Goal: Task Accomplishment & Management: Use online tool/utility

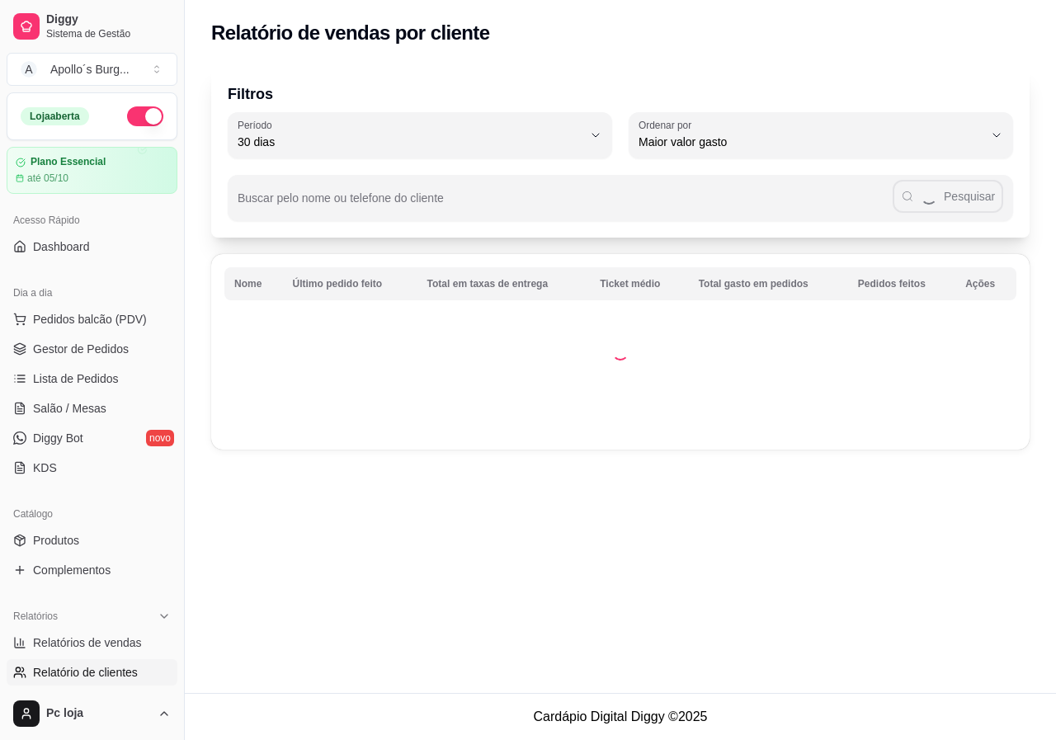
select select "30"
select select "HIGHEST_TOTAL_SPENT_WITH_ORDERS"
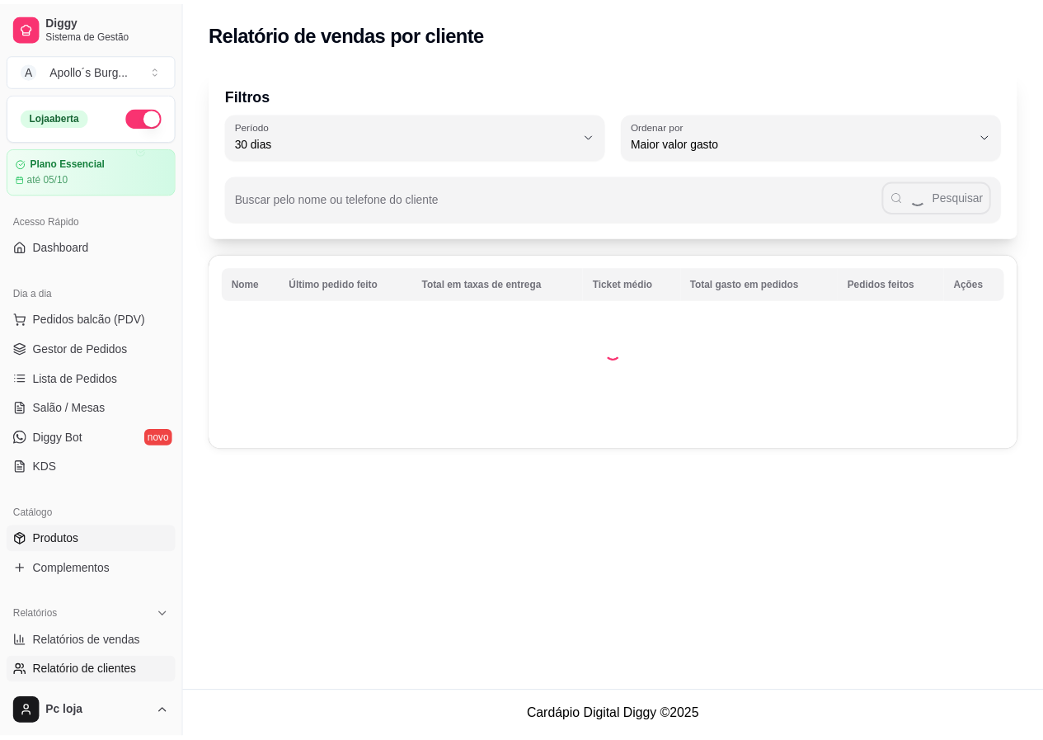
scroll to position [330, 0]
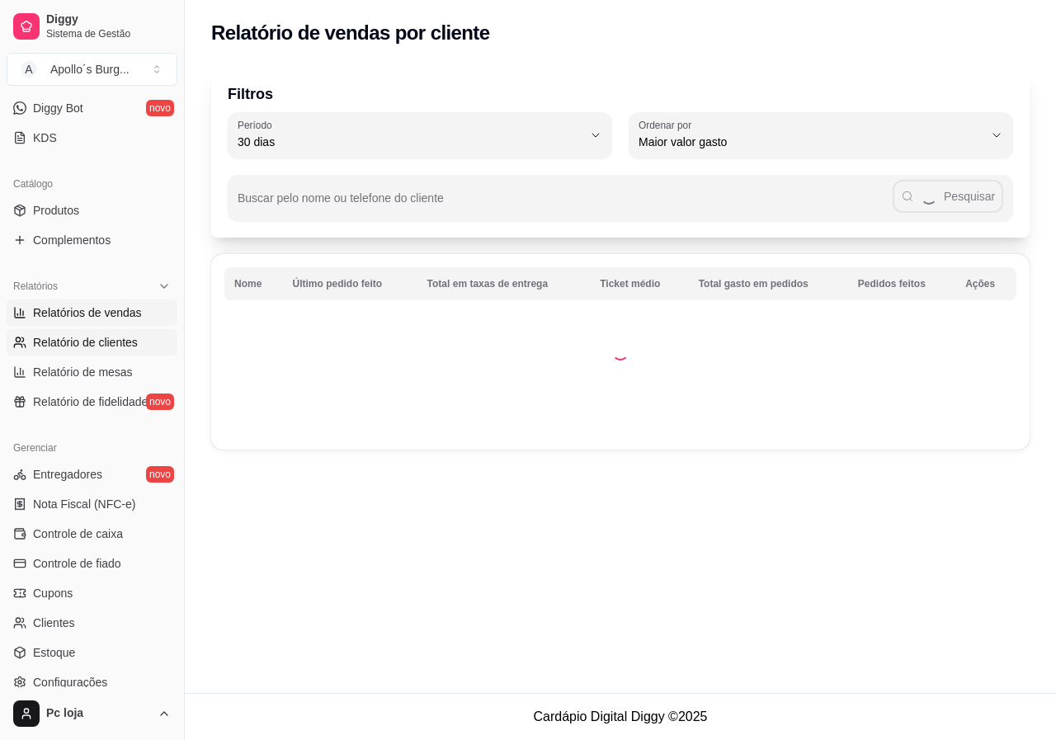
click at [92, 318] on span "Relatórios de vendas" at bounding box center [87, 312] width 109 height 16
select select "ALL"
select select "0"
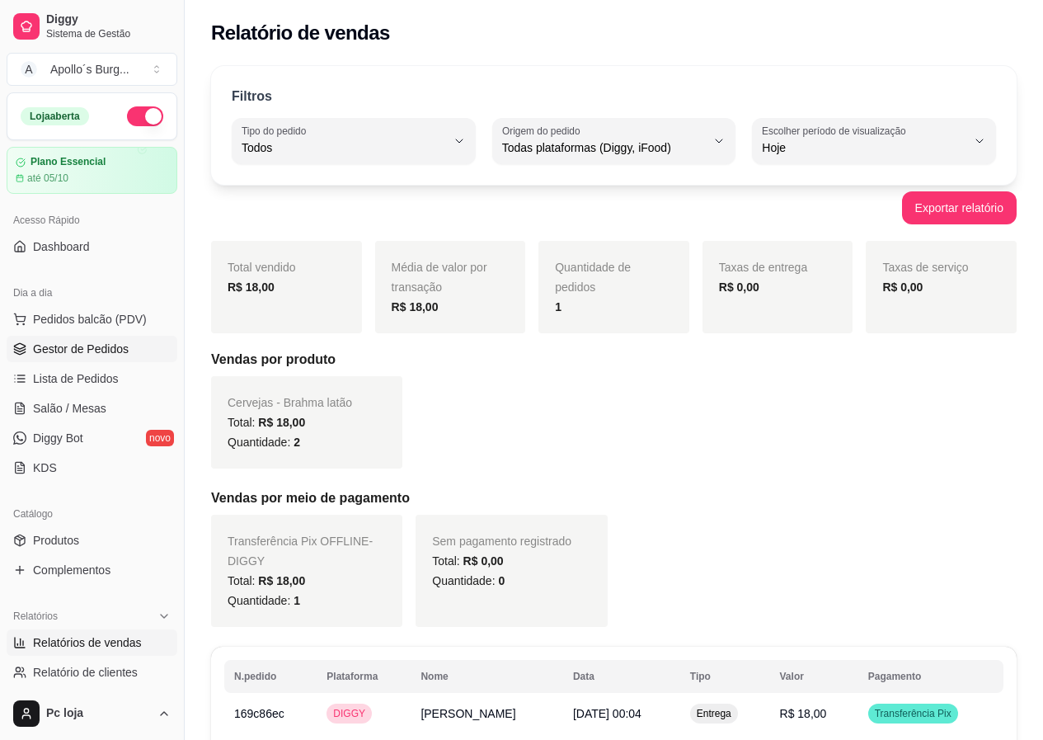
click at [87, 356] on span "Gestor de Pedidos" at bounding box center [81, 349] width 96 height 16
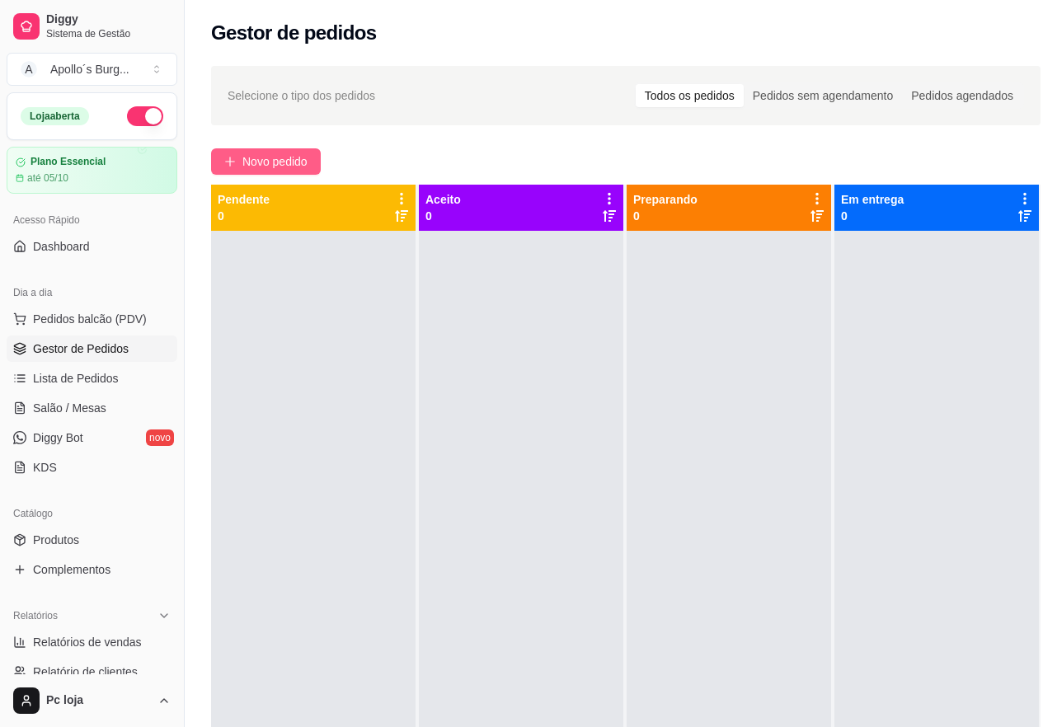
click at [292, 162] on span "Novo pedido" at bounding box center [274, 162] width 65 height 18
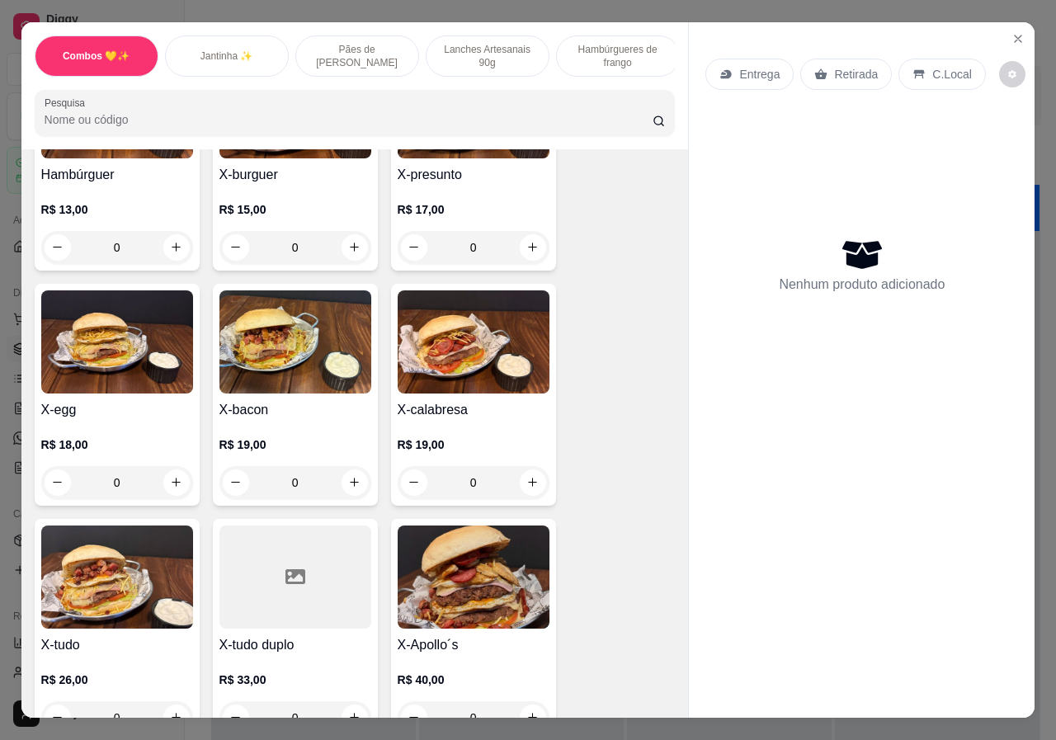
scroll to position [1402, 0]
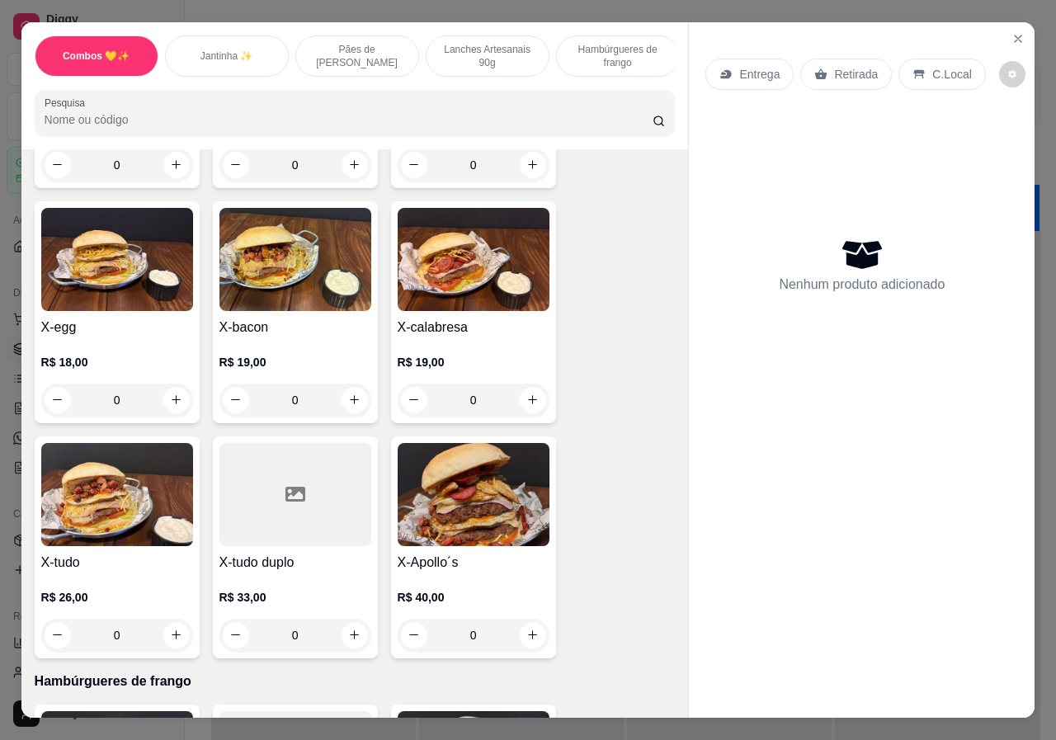
click at [166, 619] on div "0" at bounding box center [117, 635] width 152 height 33
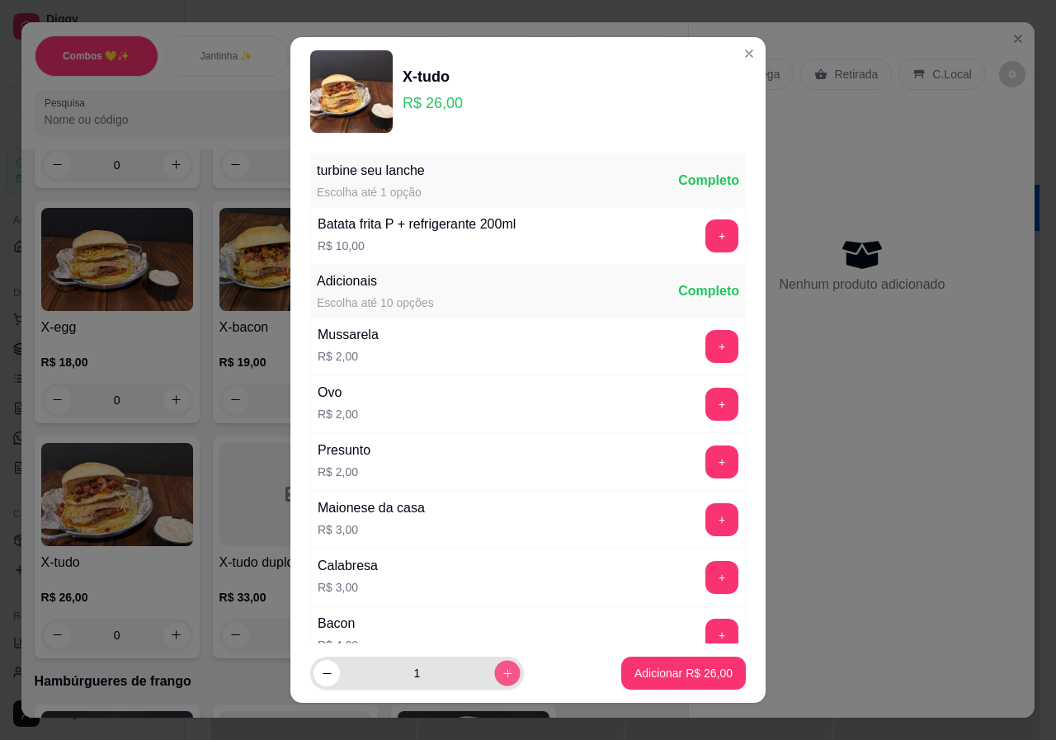
click at [501, 671] on icon "increase-product-quantity" at bounding box center [507, 673] width 12 height 12
type input "2"
click at [645, 657] on button "Adicionar R$ 52,00" at bounding box center [683, 673] width 125 height 33
type input "2"
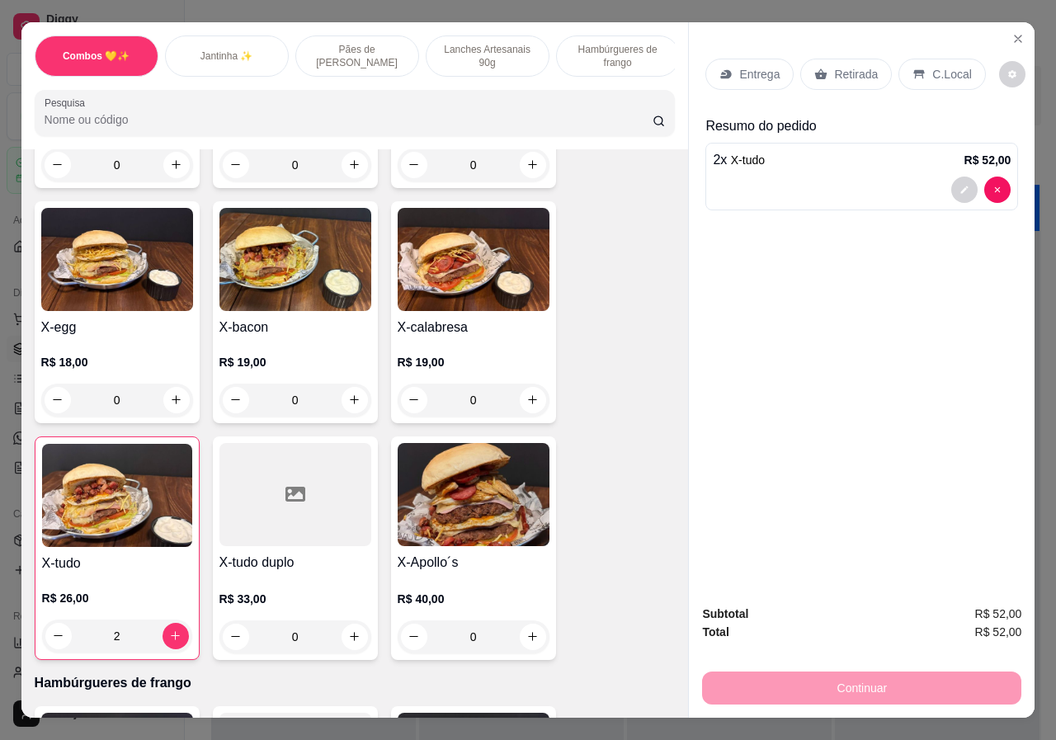
click at [843, 49] on div "Entrega Retirada C.Local" at bounding box center [861, 74] width 313 height 58
click at [844, 70] on p "Retirada" at bounding box center [856, 74] width 44 height 16
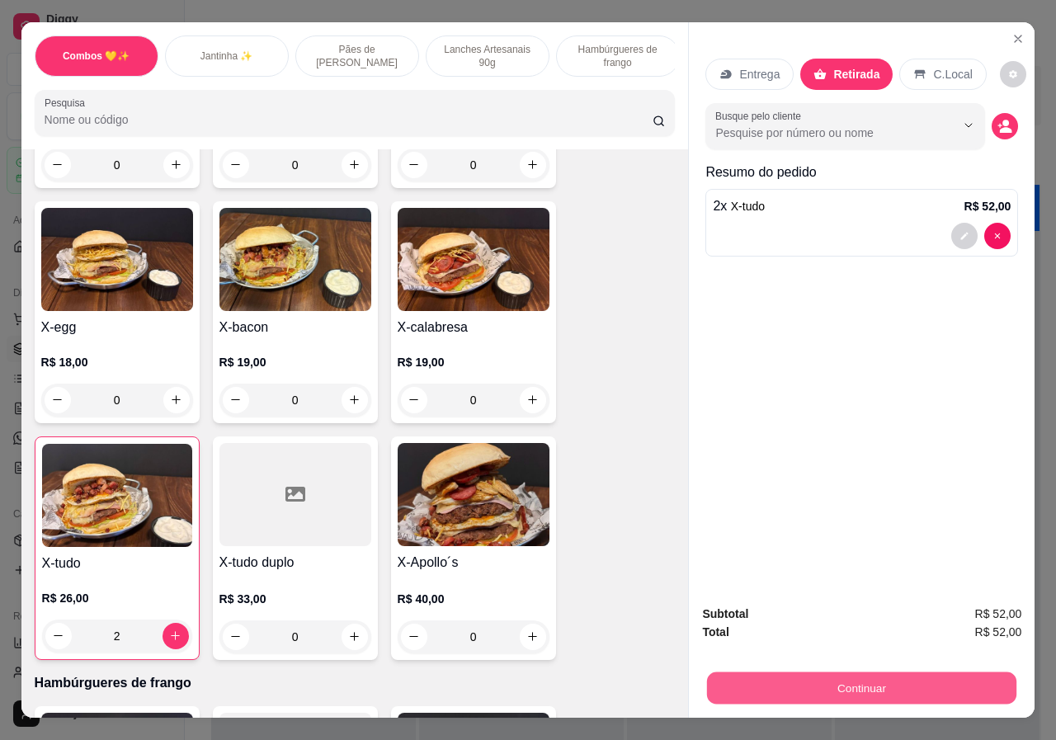
click at [943, 676] on button "Continuar" at bounding box center [861, 688] width 309 height 32
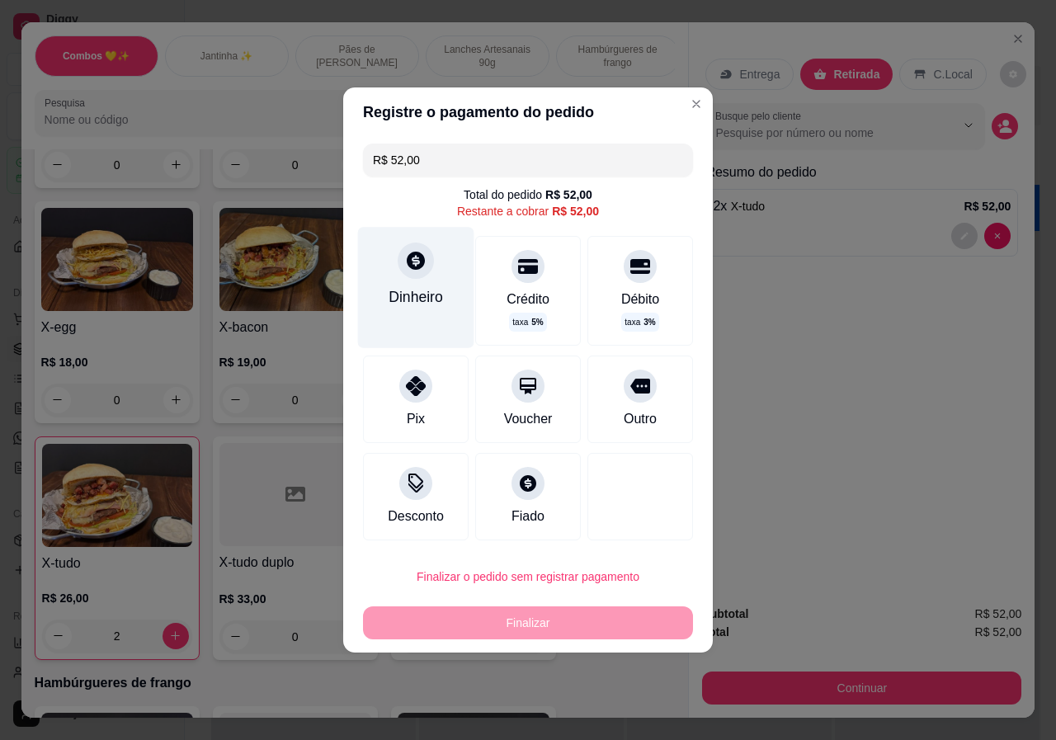
click at [401, 286] on div "Dinheiro" at bounding box center [415, 296] width 54 height 21
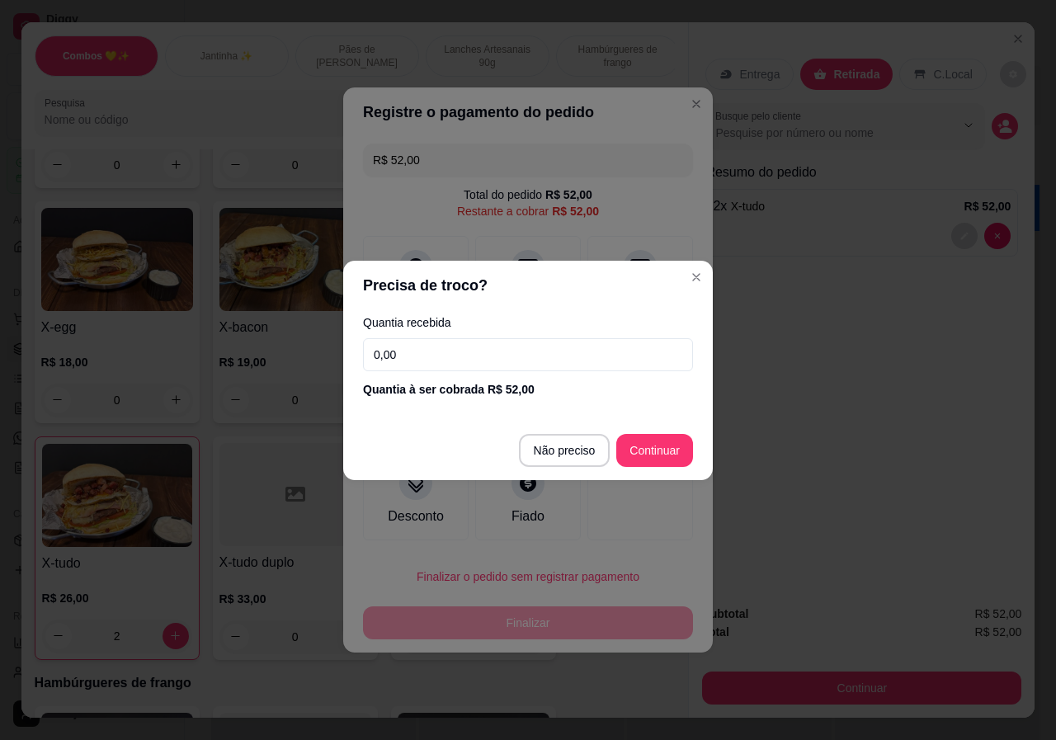
click at [495, 359] on input "0,00" at bounding box center [528, 354] width 330 height 33
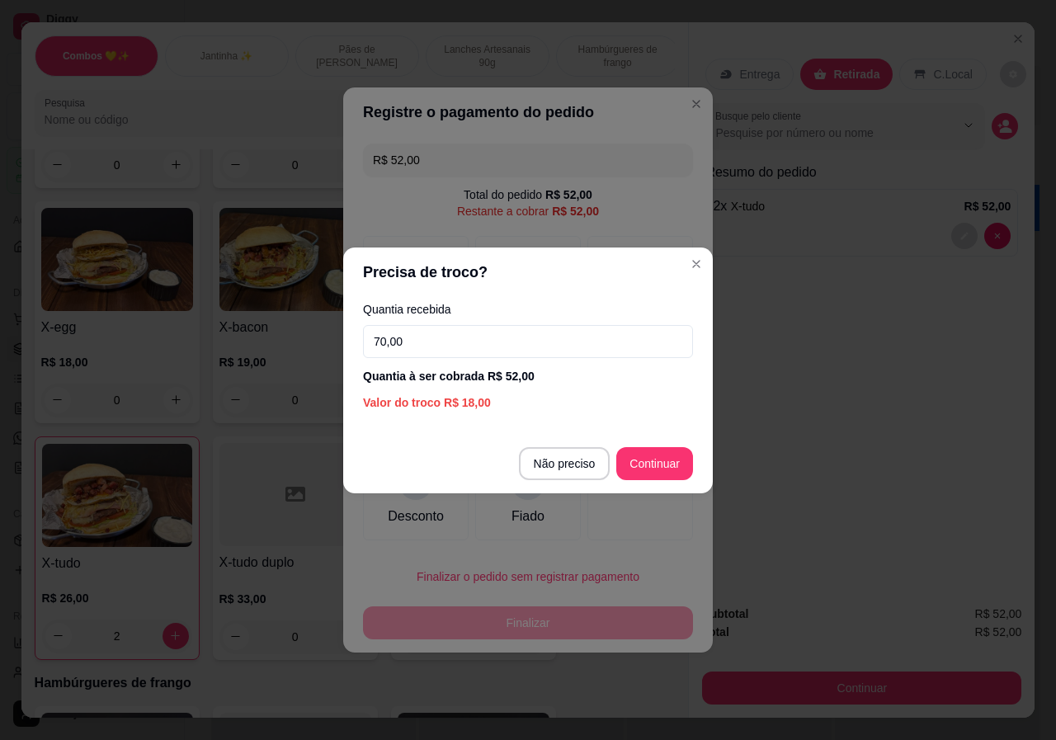
type input "70,00"
type input "R$ 0,00"
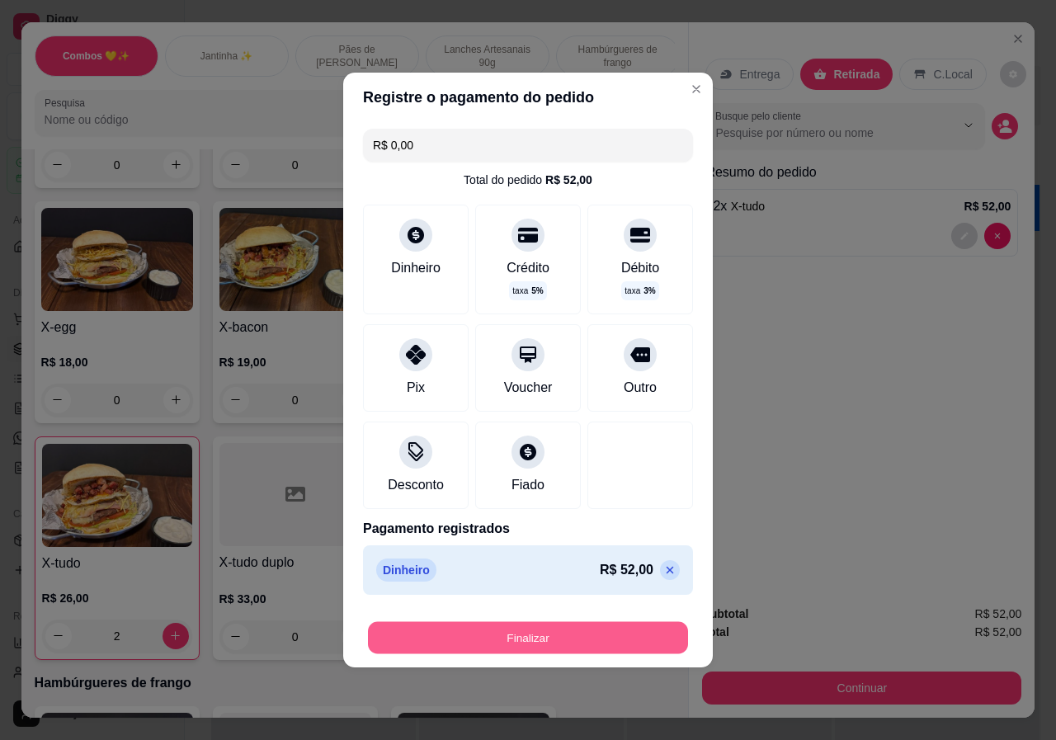
click at [600, 647] on button "Finalizar" at bounding box center [528, 638] width 320 height 32
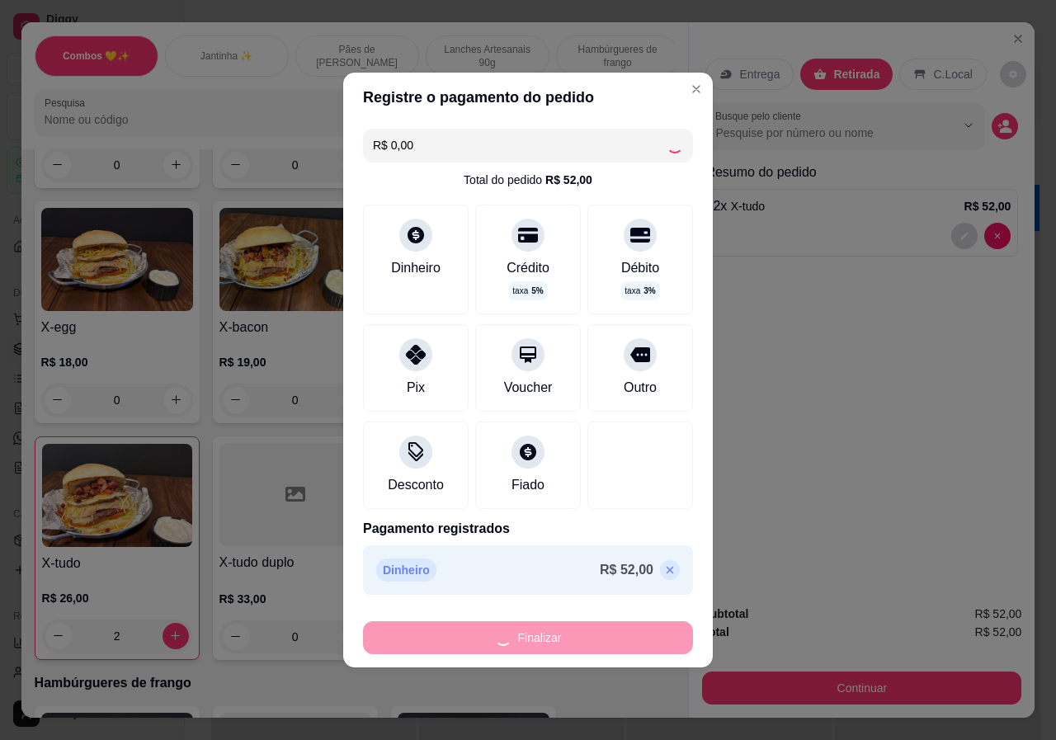
type input "0"
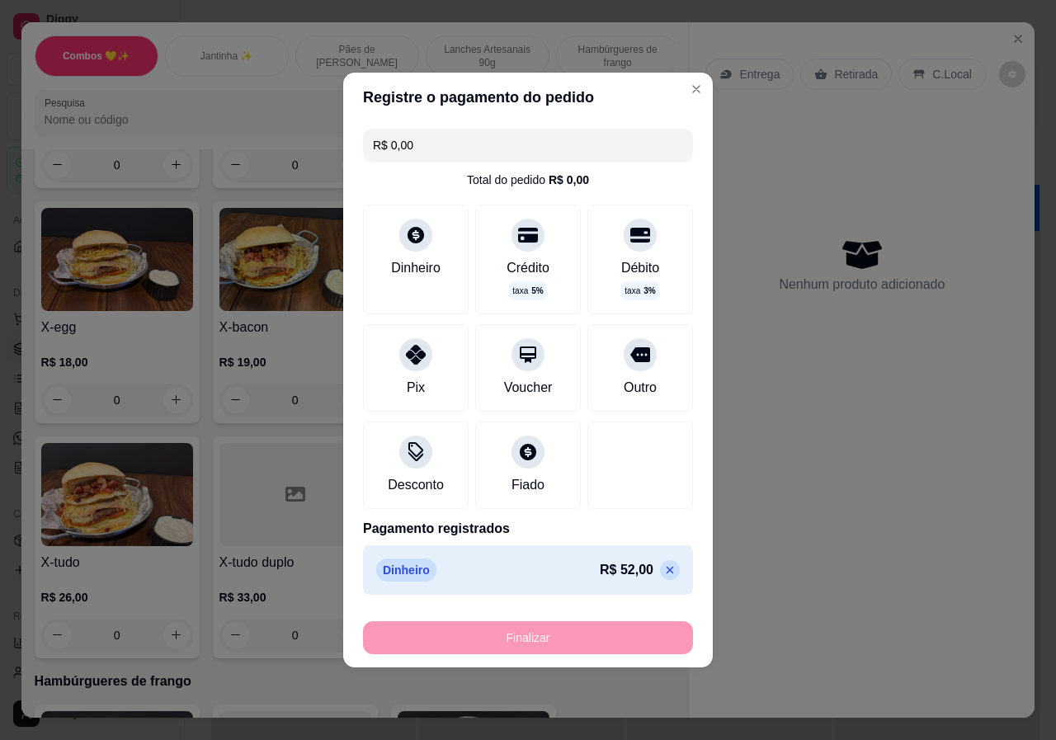
type input "-R$ 52,00"
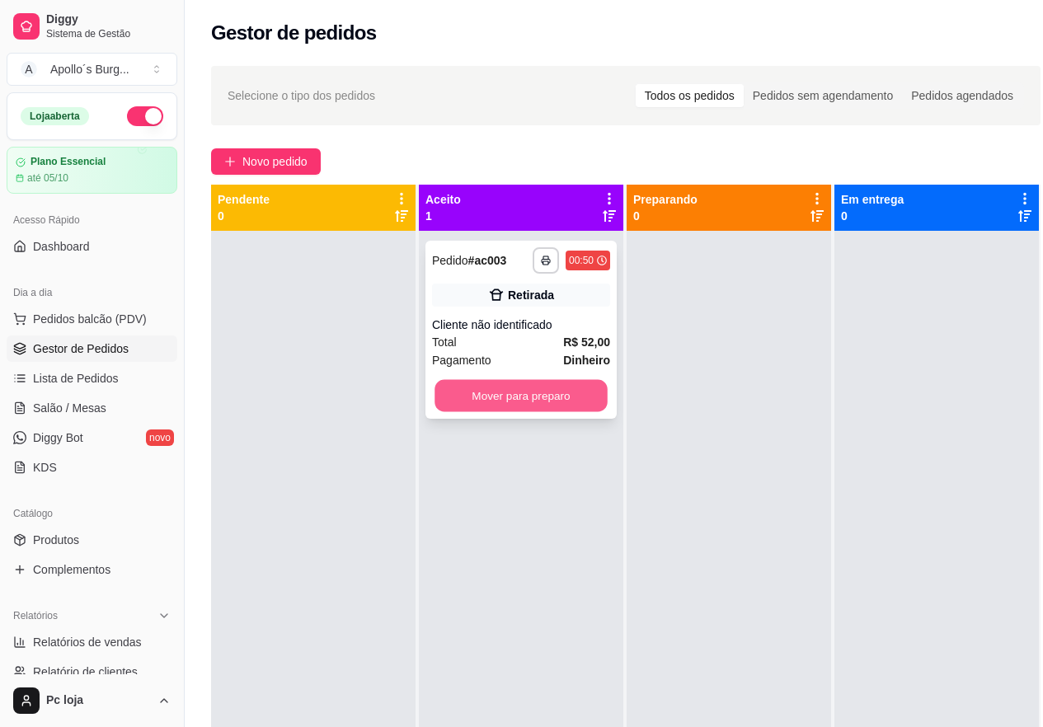
click at [609, 397] on div "Mover para preparo" at bounding box center [521, 395] width 178 height 33
click at [588, 388] on button "Mover para preparo" at bounding box center [521, 396] width 173 height 32
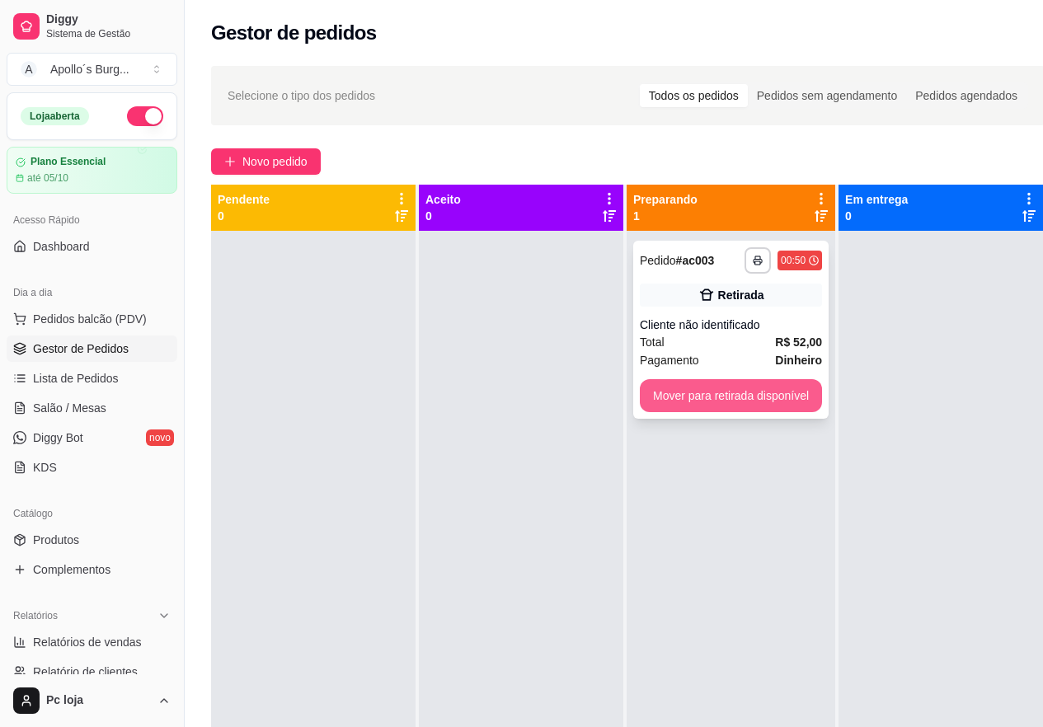
click at [680, 392] on button "Mover para retirada disponível" at bounding box center [731, 395] width 182 height 33
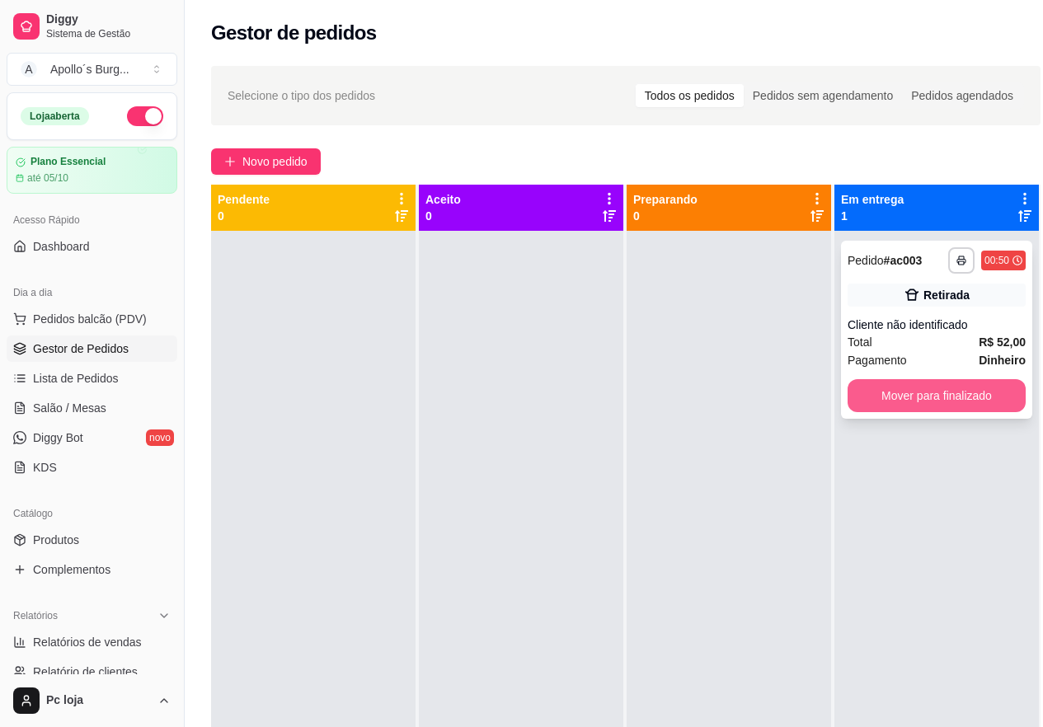
click at [946, 398] on button "Mover para finalizado" at bounding box center [937, 395] width 178 height 33
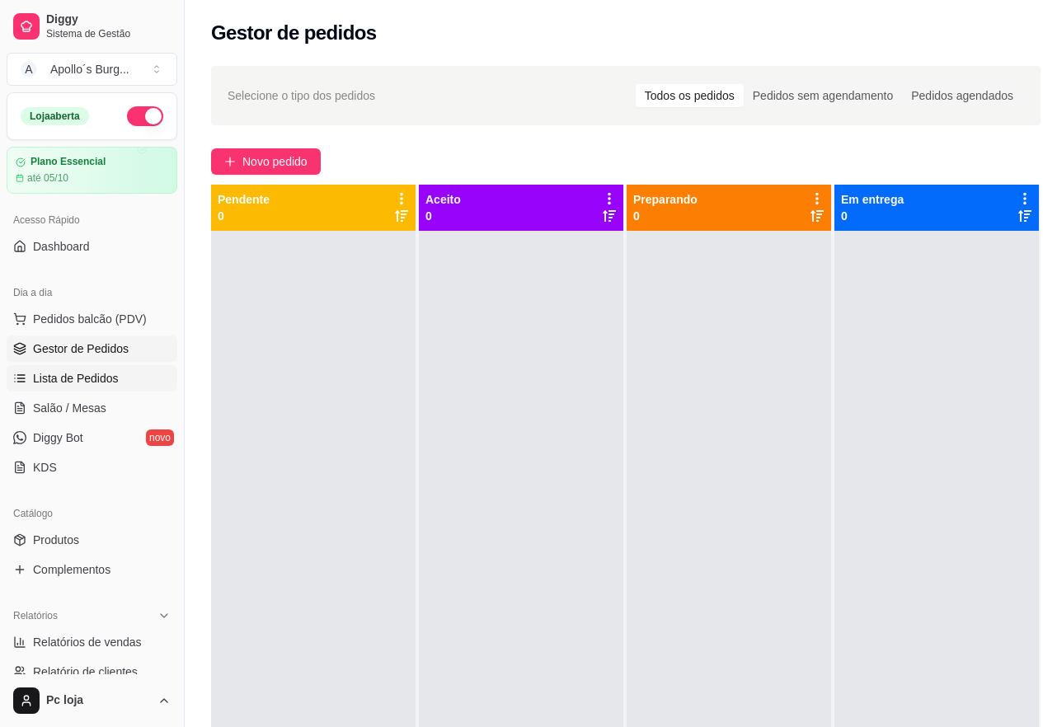
click at [90, 380] on span "Lista de Pedidos" at bounding box center [76, 378] width 86 height 16
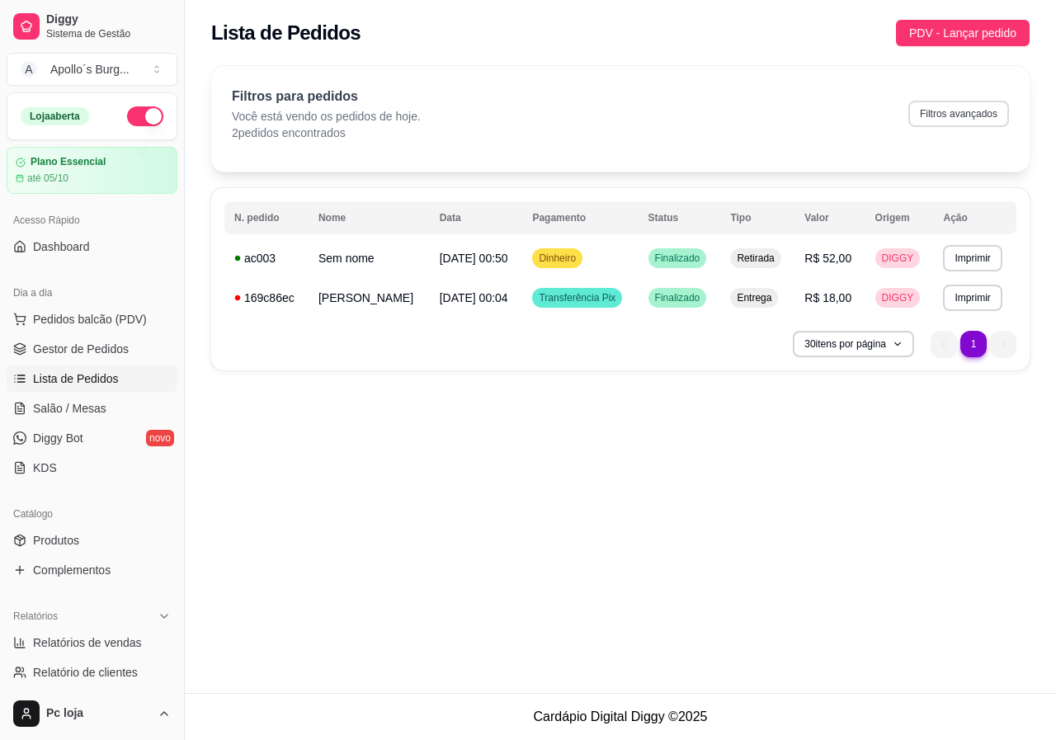
click at [973, 117] on button "Filtros avançados" at bounding box center [958, 114] width 101 height 26
select select "0"
click at [881, 348] on button "30 itens por página" at bounding box center [853, 344] width 121 height 26
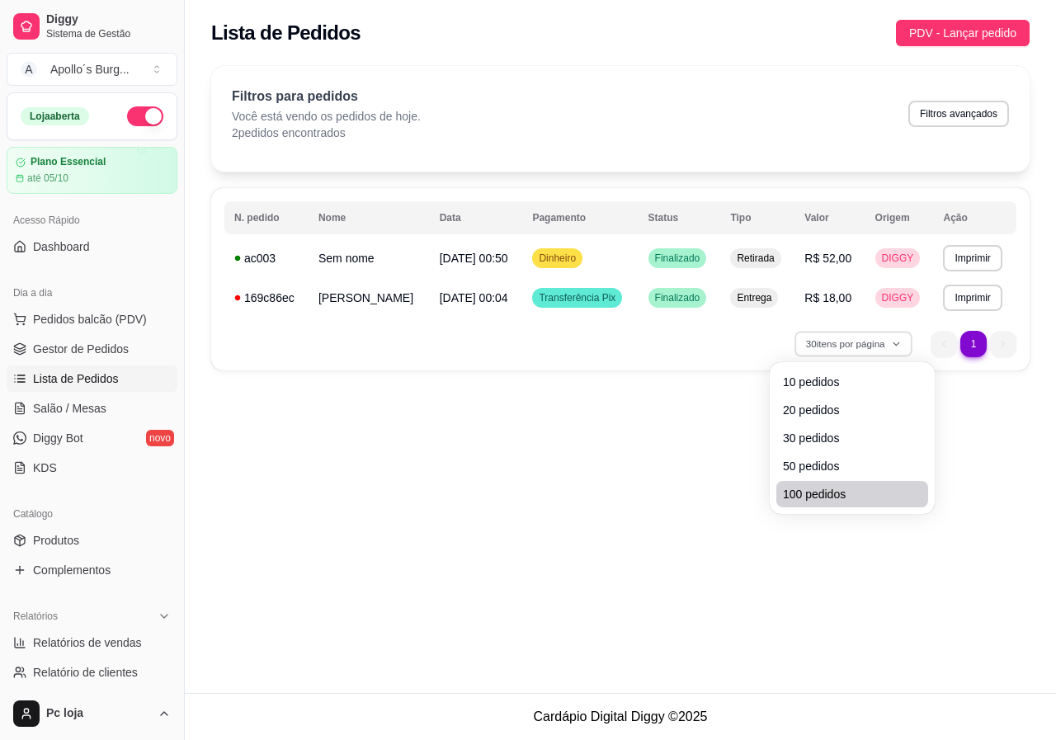
click at [838, 503] on li "100 pedidos" at bounding box center [852, 494] width 152 height 26
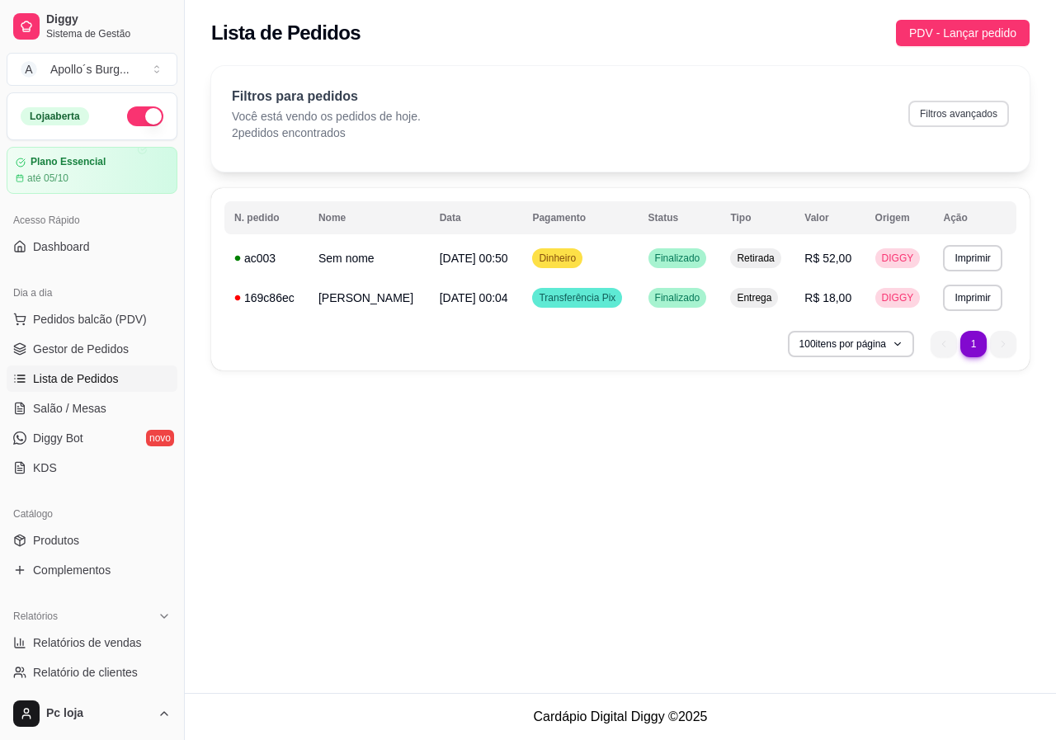
click at [968, 108] on button "Filtros avançados" at bounding box center [958, 114] width 101 height 26
select select "0"
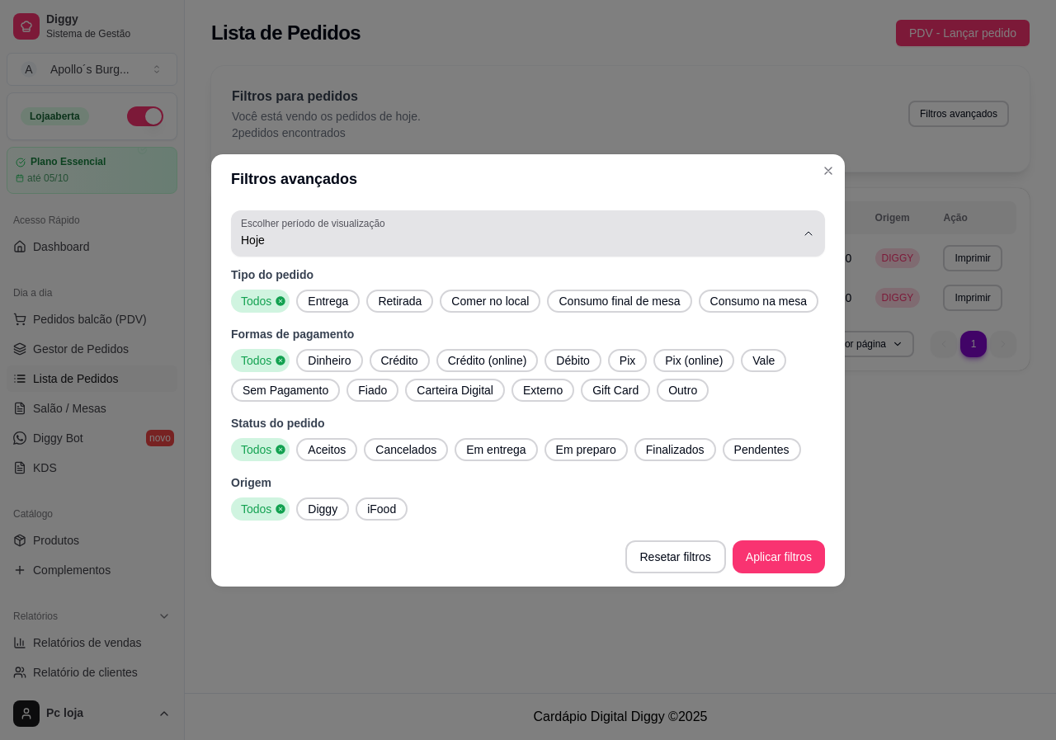
click at [302, 233] on span "Hoje" at bounding box center [518, 240] width 554 height 16
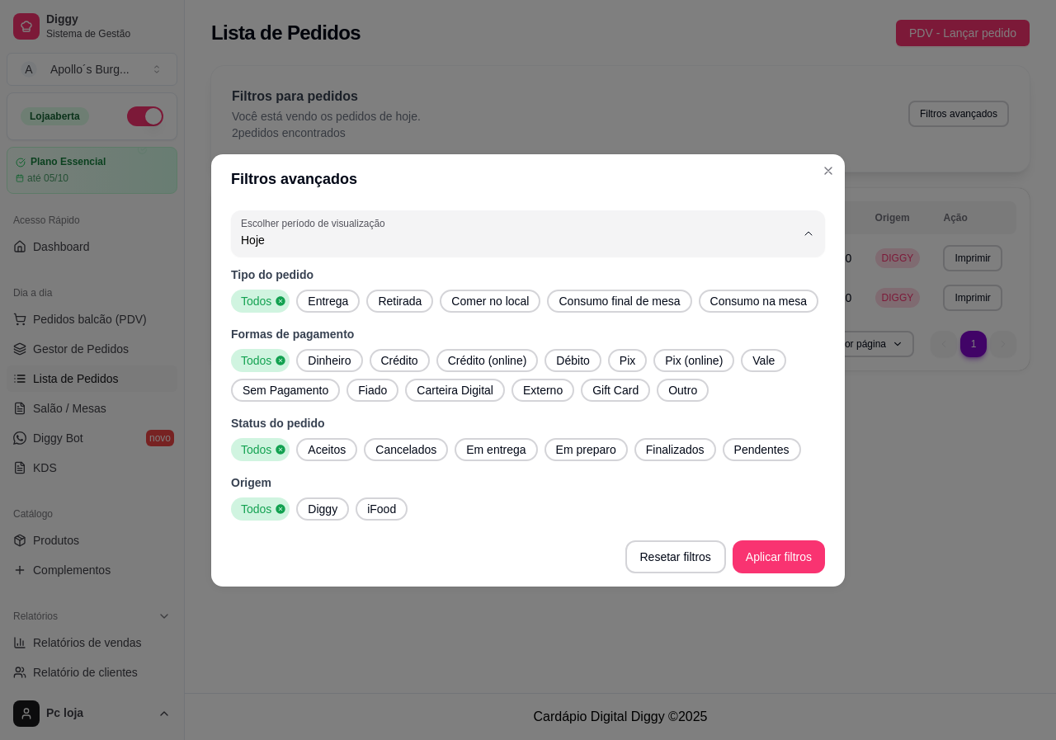
click at [402, 454] on li "Customizado" at bounding box center [528, 441] width 558 height 26
type input "-1"
select select "-1"
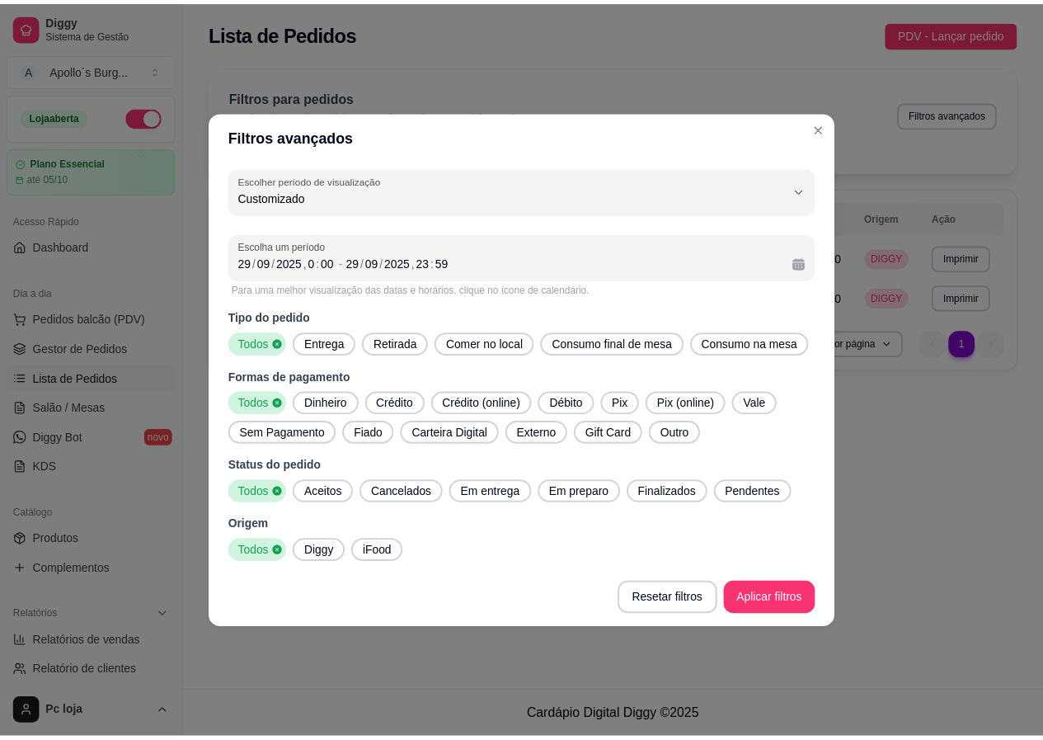
scroll to position [16, 0]
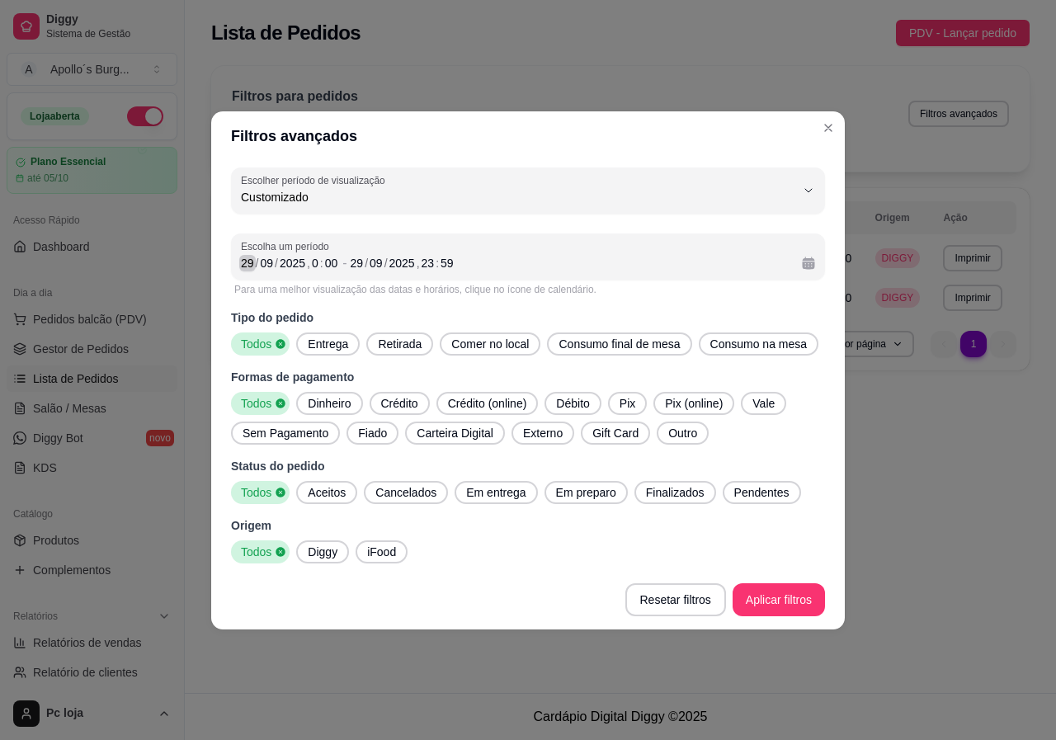
click at [252, 265] on div "29" at bounding box center [247, 263] width 16 height 16
click at [363, 263] on div "/" at bounding box center [366, 263] width 7 height 16
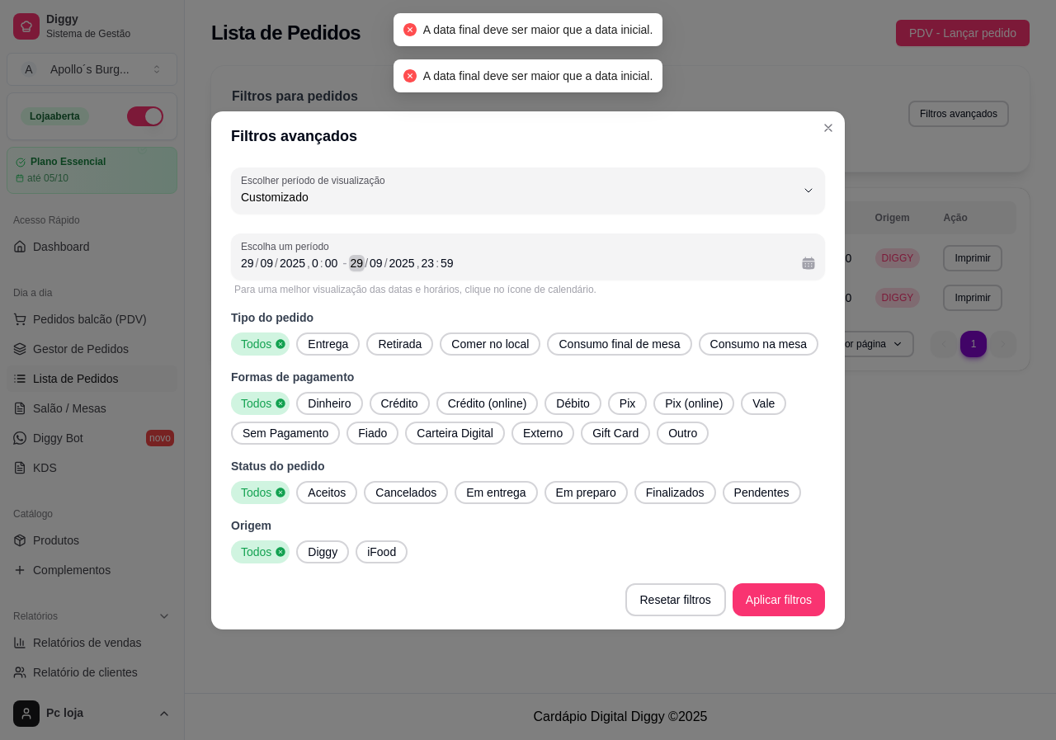
click at [363, 263] on div "/" at bounding box center [366, 263] width 7 height 16
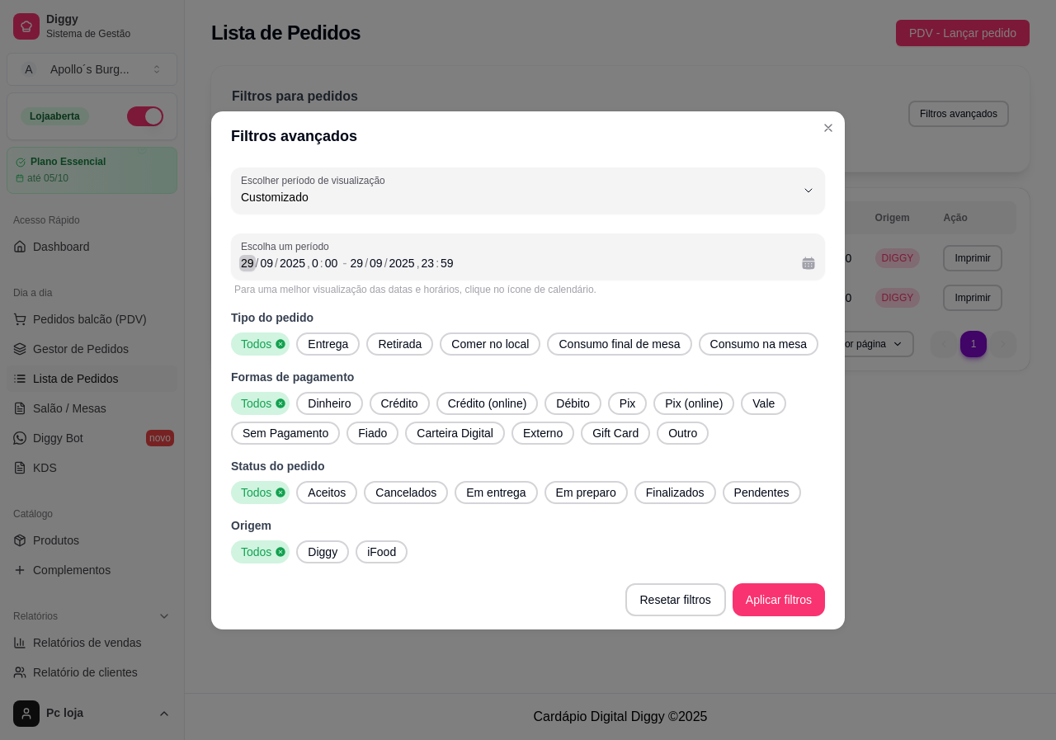
click at [247, 260] on div "29" at bounding box center [247, 263] width 16 height 16
click at [425, 262] on div "23" at bounding box center [428, 263] width 16 height 16
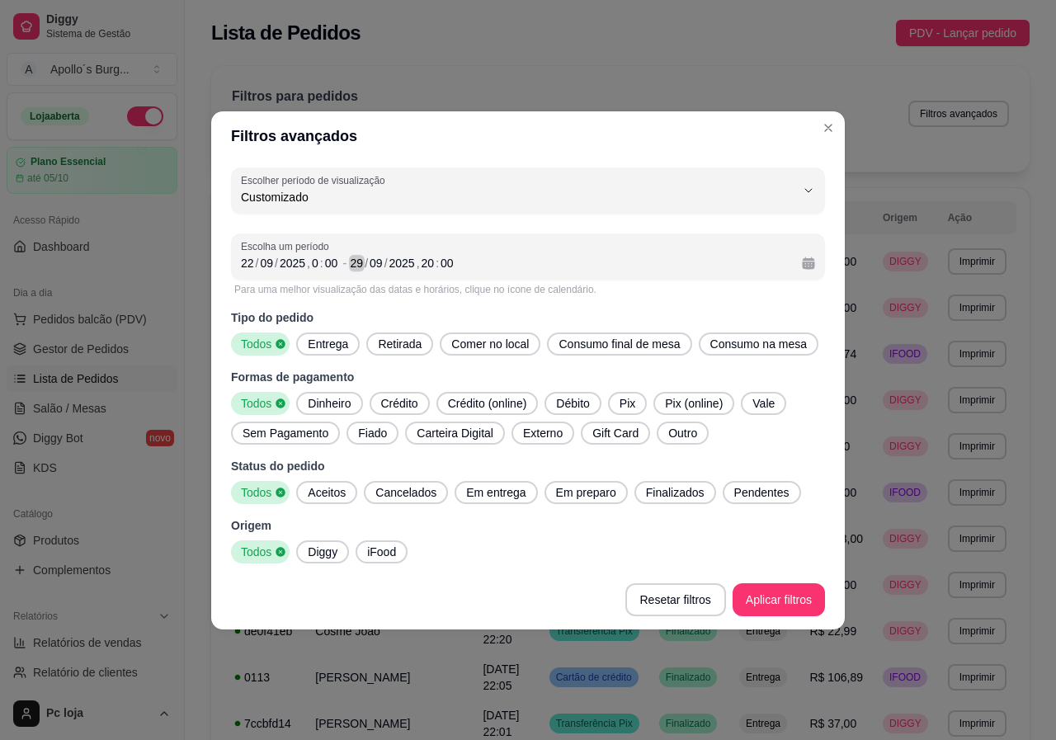
click at [361, 261] on div "29" at bounding box center [357, 263] width 16 height 16
click at [249, 262] on div "29" at bounding box center [247, 263] width 16 height 16
click at [356, 265] on div "29" at bounding box center [357, 263] width 16 height 16
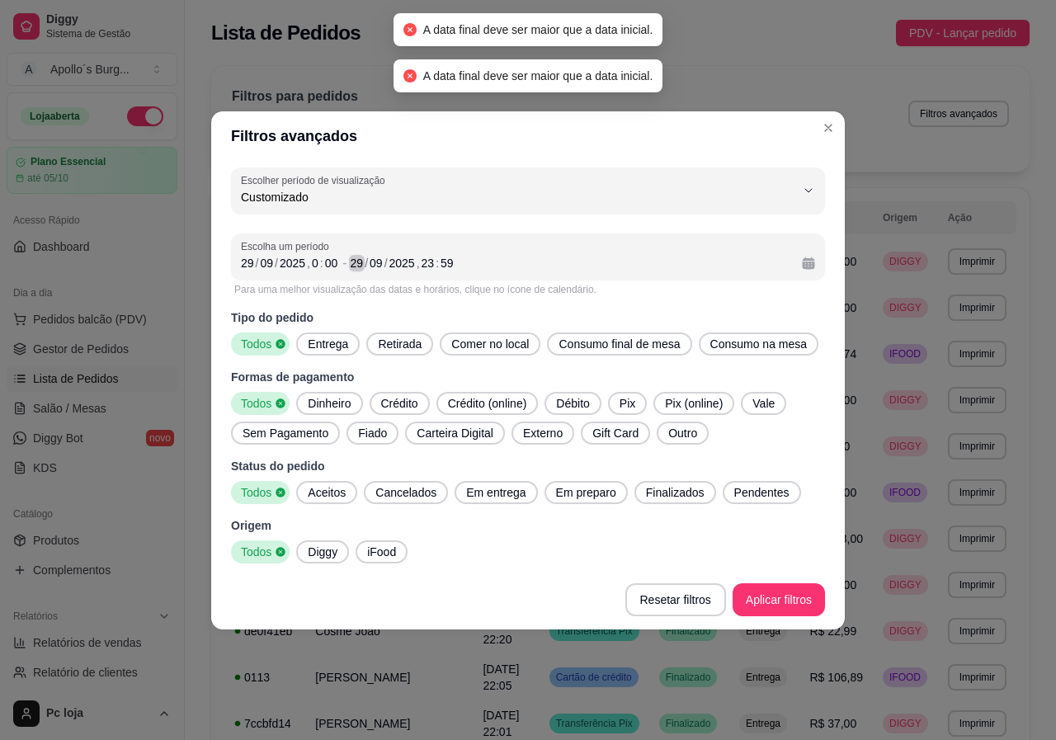
click at [354, 262] on div "29" at bounding box center [357, 263] width 16 height 16
click at [360, 263] on div "29" at bounding box center [357, 263] width 16 height 16
click at [234, 268] on div "Escolha um período [DATE] 0 : 00 - [DATE] 23 : 59" at bounding box center [528, 256] width 594 height 46
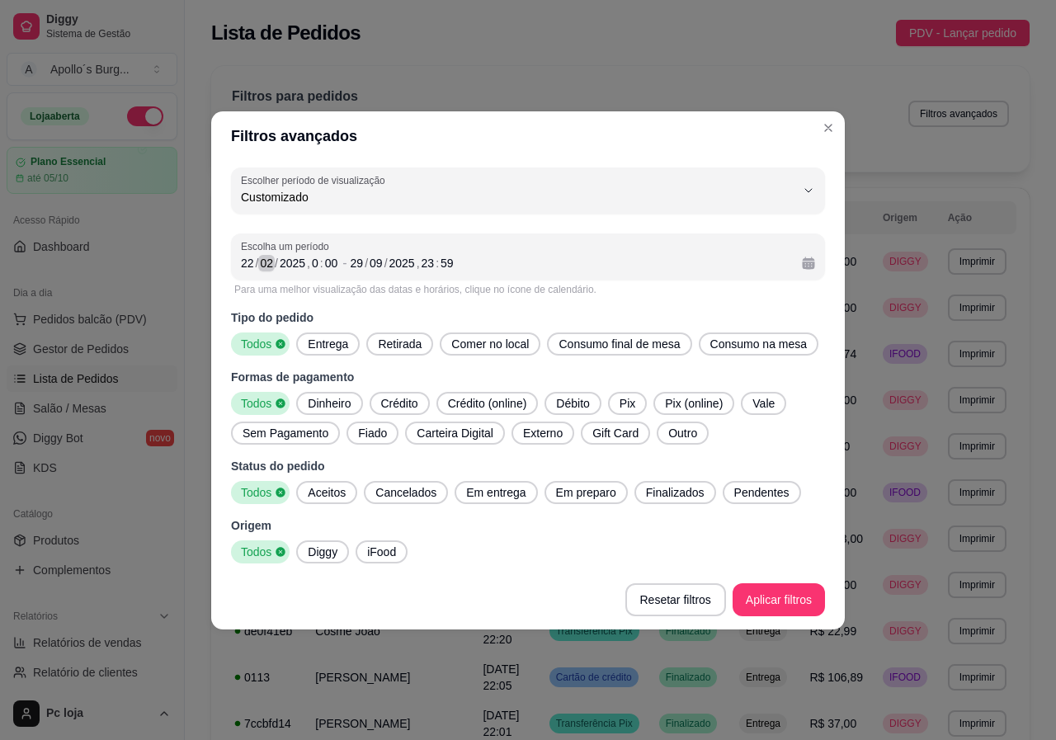
click at [264, 262] on div "02" at bounding box center [266, 263] width 16 height 16
click at [353, 261] on div "29" at bounding box center [357, 263] width 16 height 16
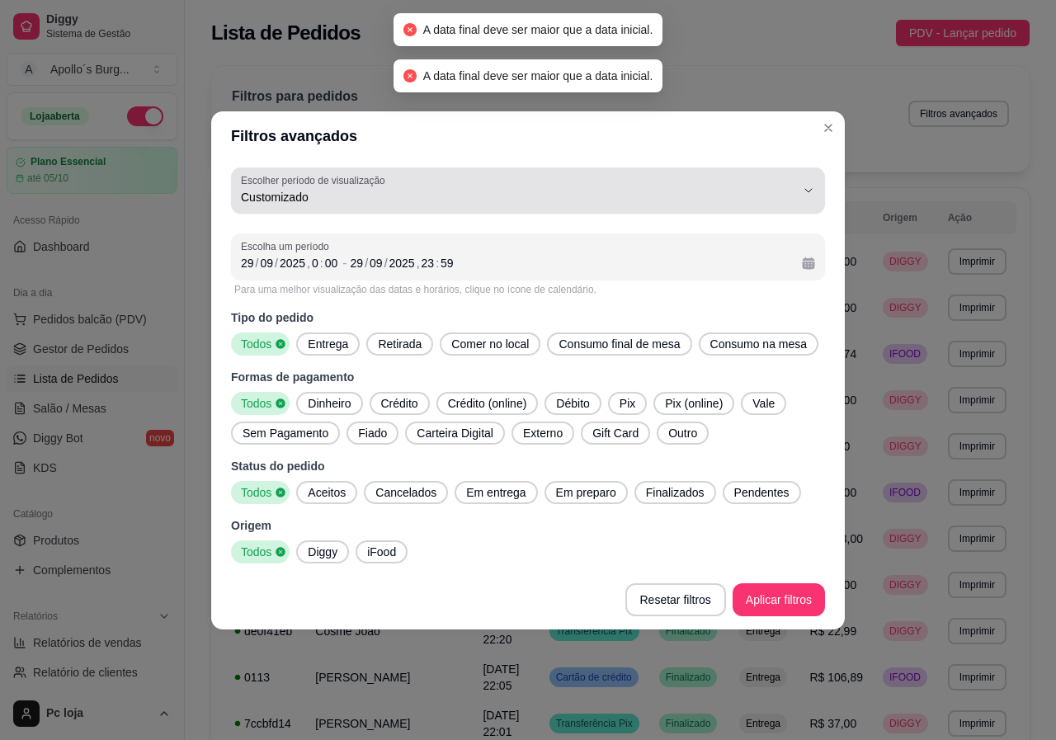
click at [452, 201] on span "Customizado" at bounding box center [518, 197] width 554 height 16
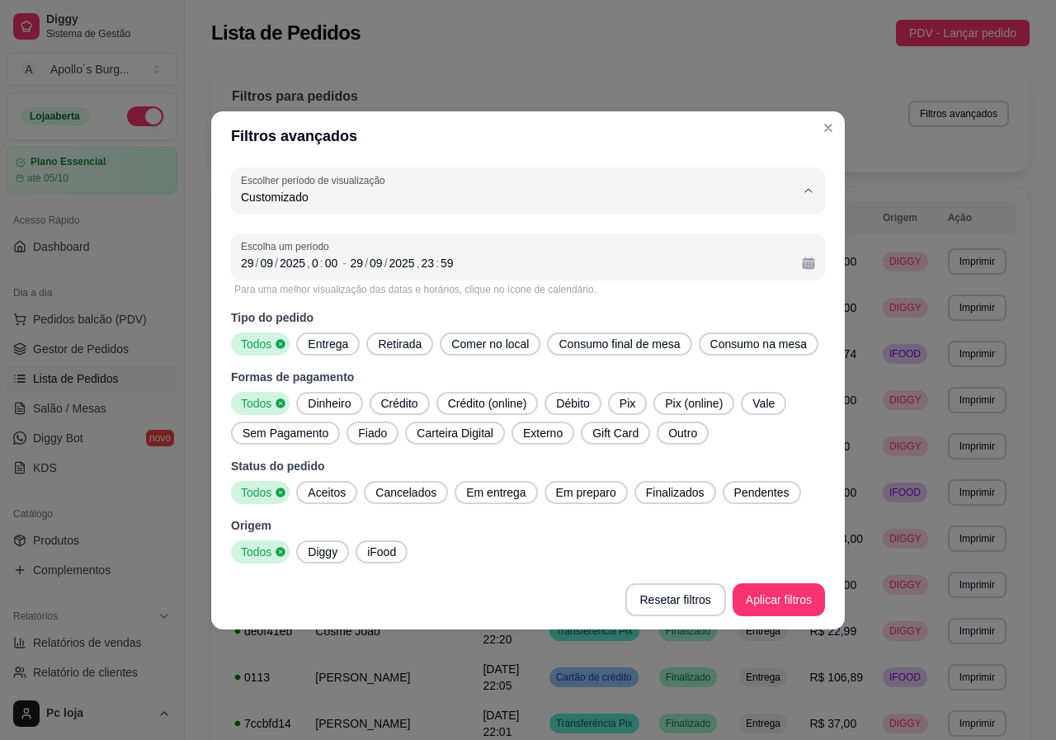
click at [318, 318] on span "15 dias" at bounding box center [520, 316] width 529 height 16
type input "15"
select select "15"
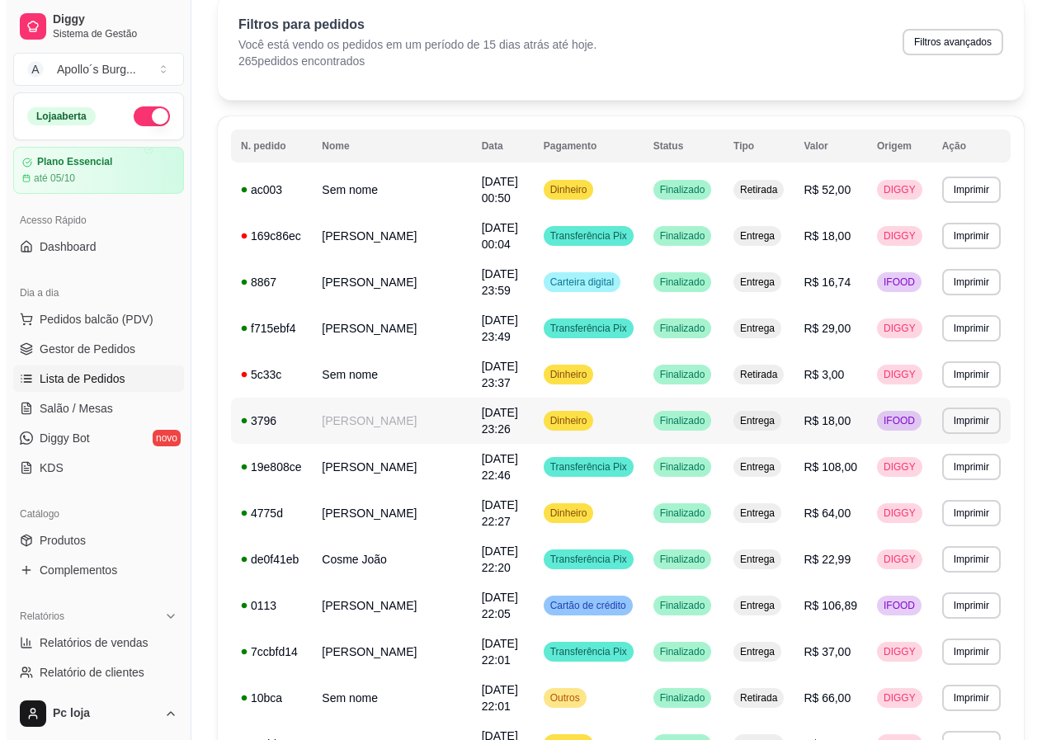
scroll to position [0, 0]
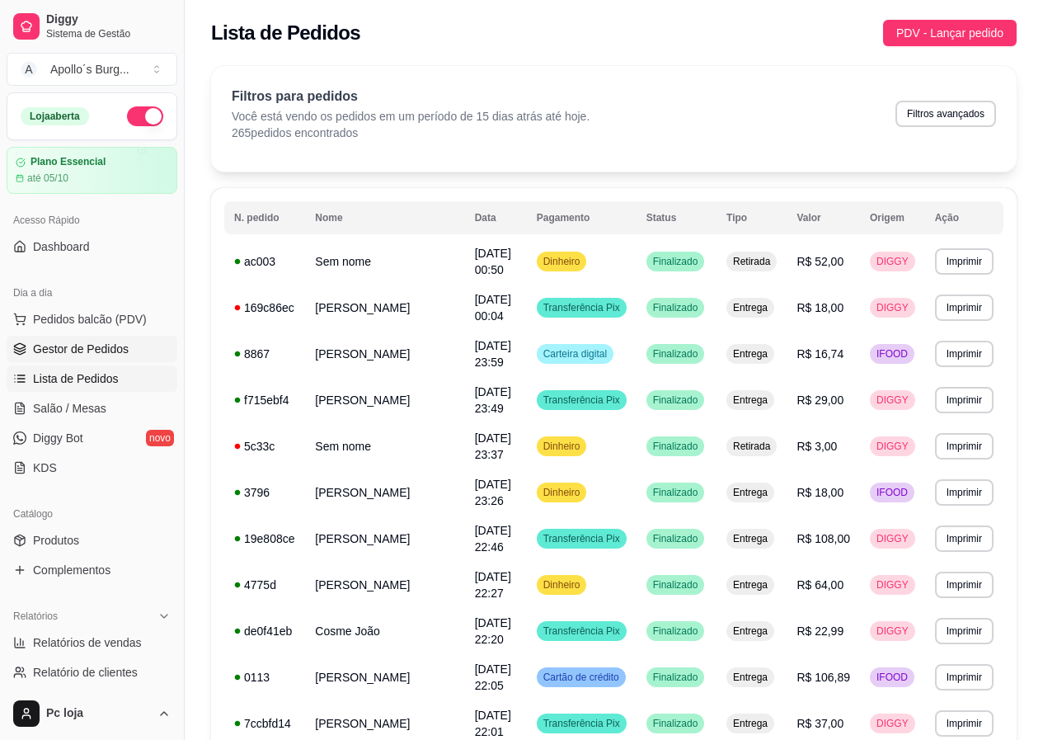
click at [102, 356] on span "Gestor de Pedidos" at bounding box center [81, 349] width 96 height 16
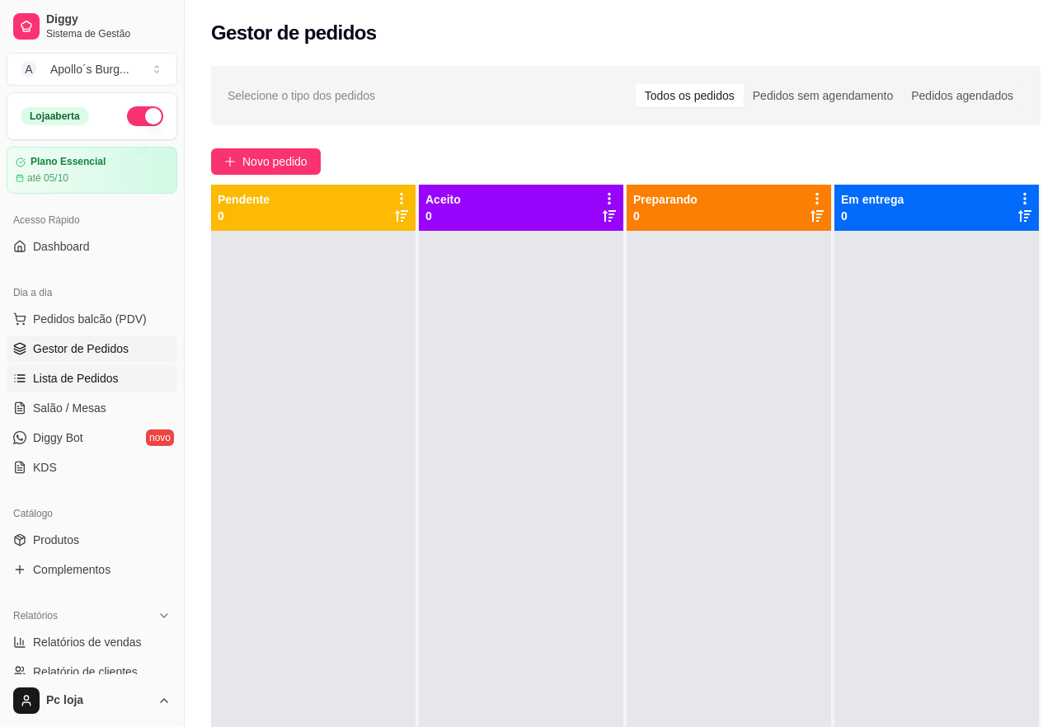
click at [103, 374] on span "Lista de Pedidos" at bounding box center [76, 378] width 86 height 16
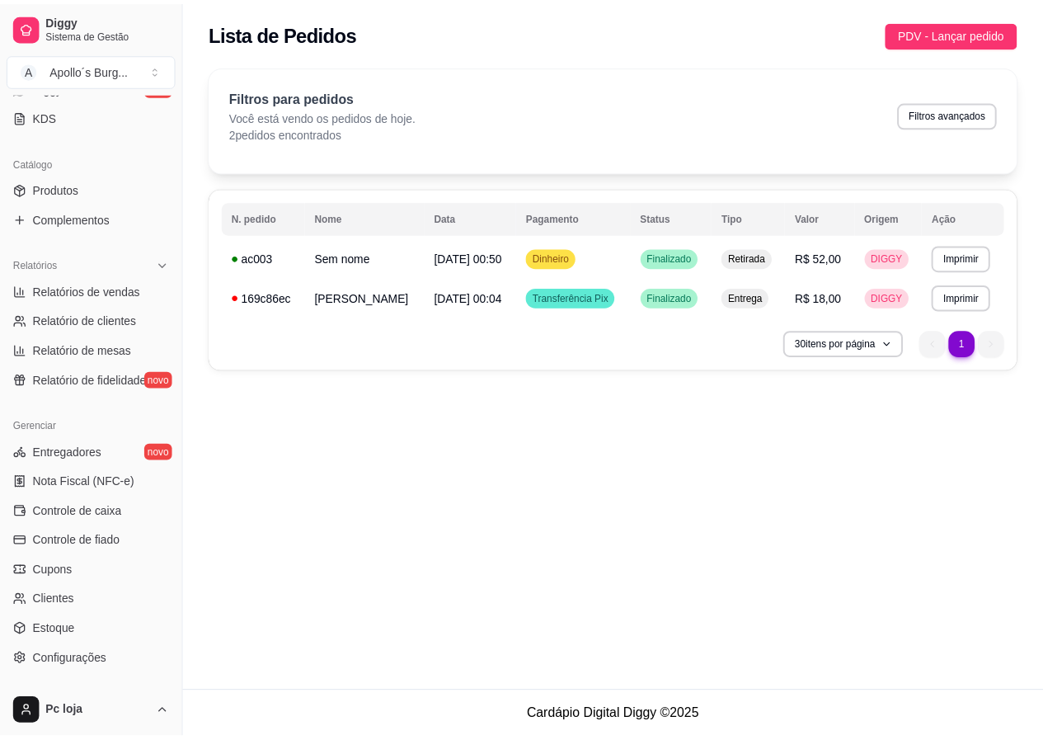
scroll to position [447, 0]
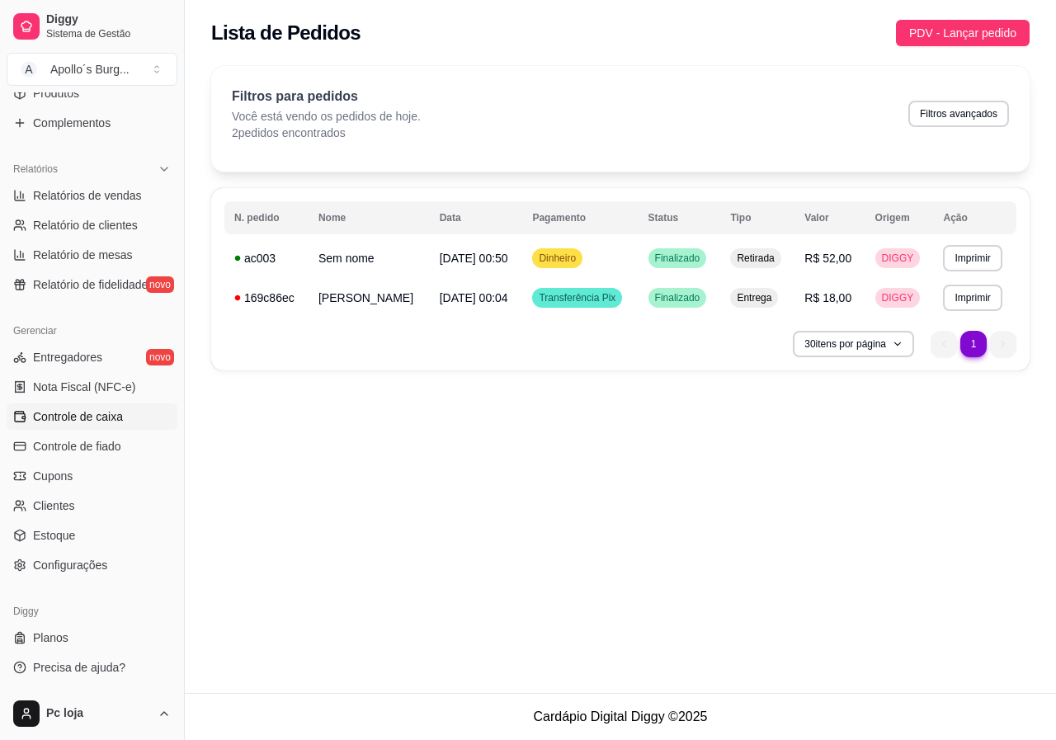
click at [111, 423] on span "Controle de caixa" at bounding box center [78, 416] width 90 height 16
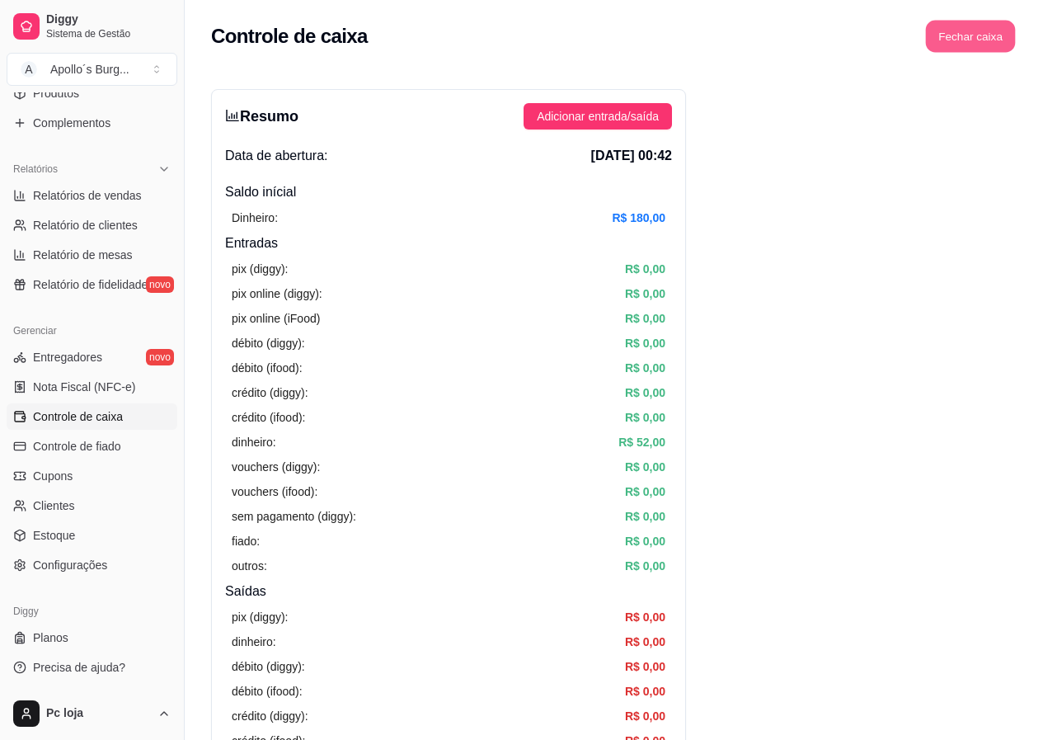
click at [1001, 31] on button "Fechar caixa" at bounding box center [971, 37] width 90 height 32
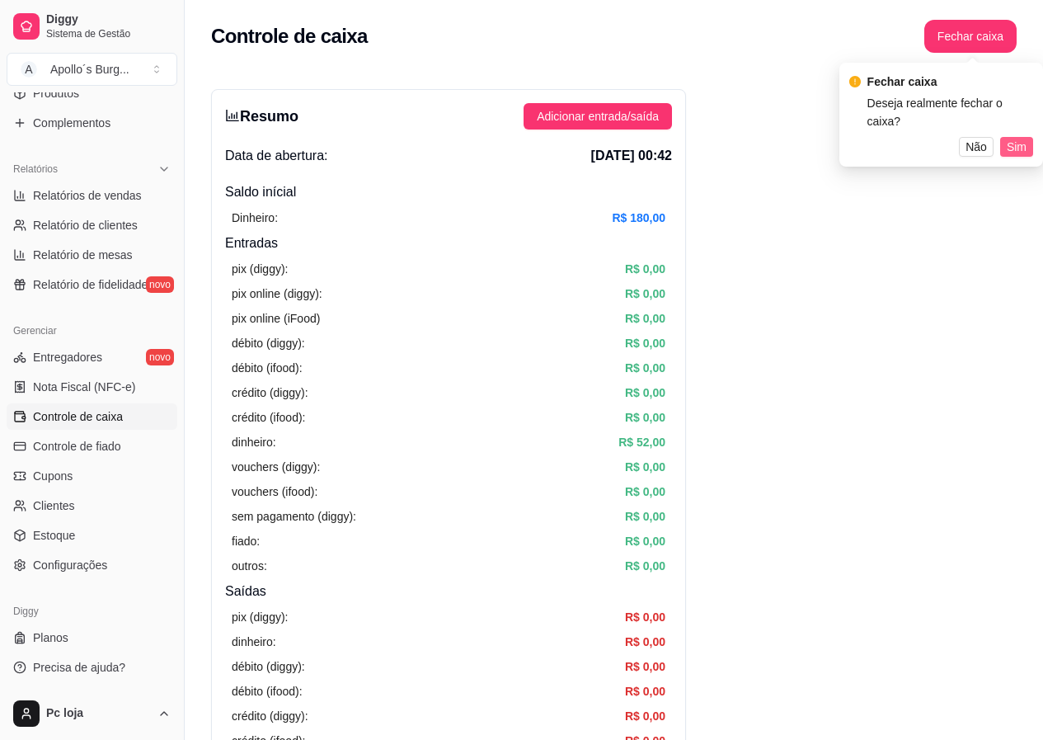
click at [1022, 138] on span "Sim" at bounding box center [1017, 147] width 20 height 18
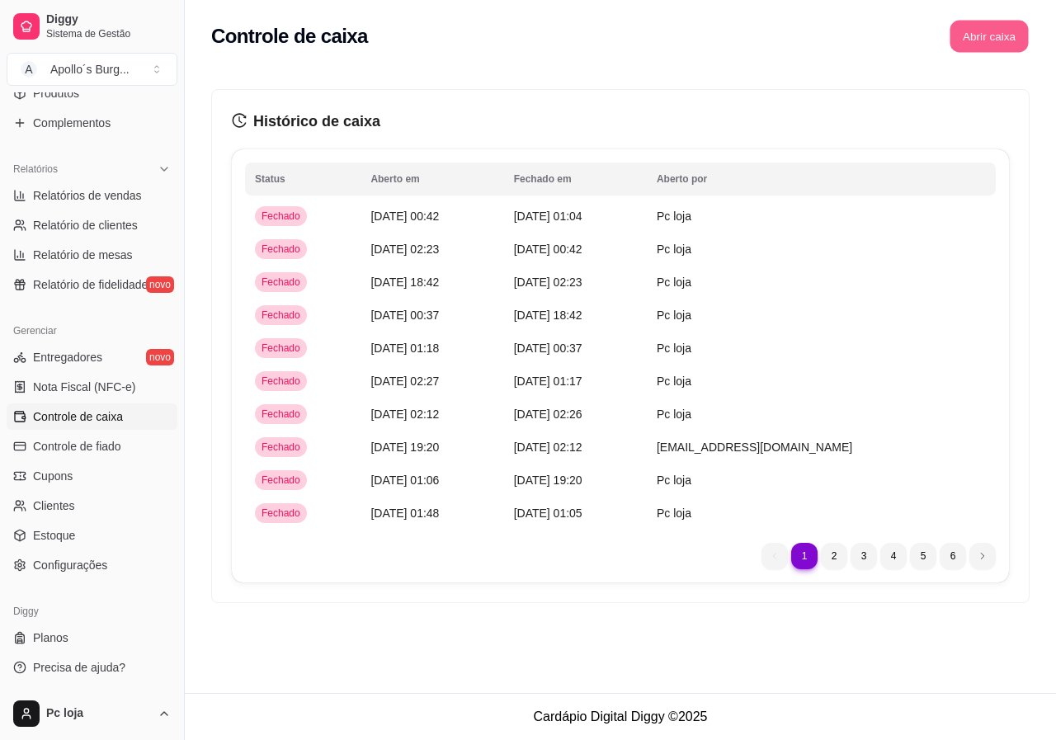
click at [985, 39] on button "Abrir caixa" at bounding box center [988, 37] width 78 height 32
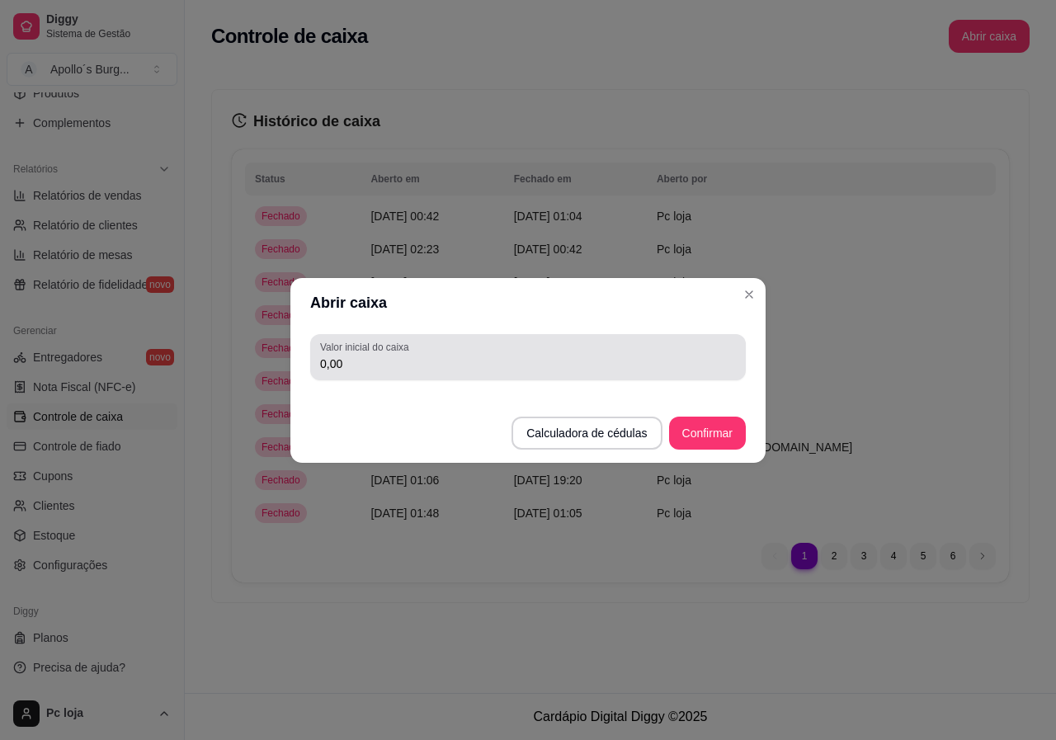
click at [601, 370] on input "0,00" at bounding box center [528, 363] width 416 height 16
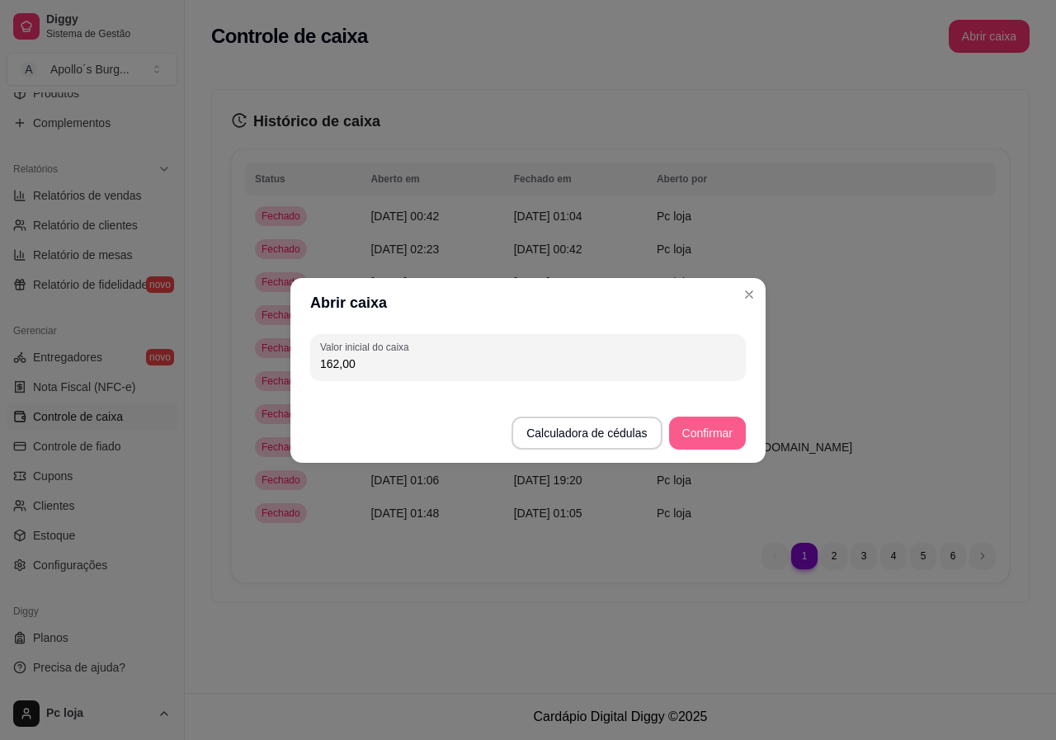
type input "162,00"
click at [706, 438] on button "Confirmar" at bounding box center [707, 433] width 77 height 33
